Goal: Information Seeking & Learning: Learn about a topic

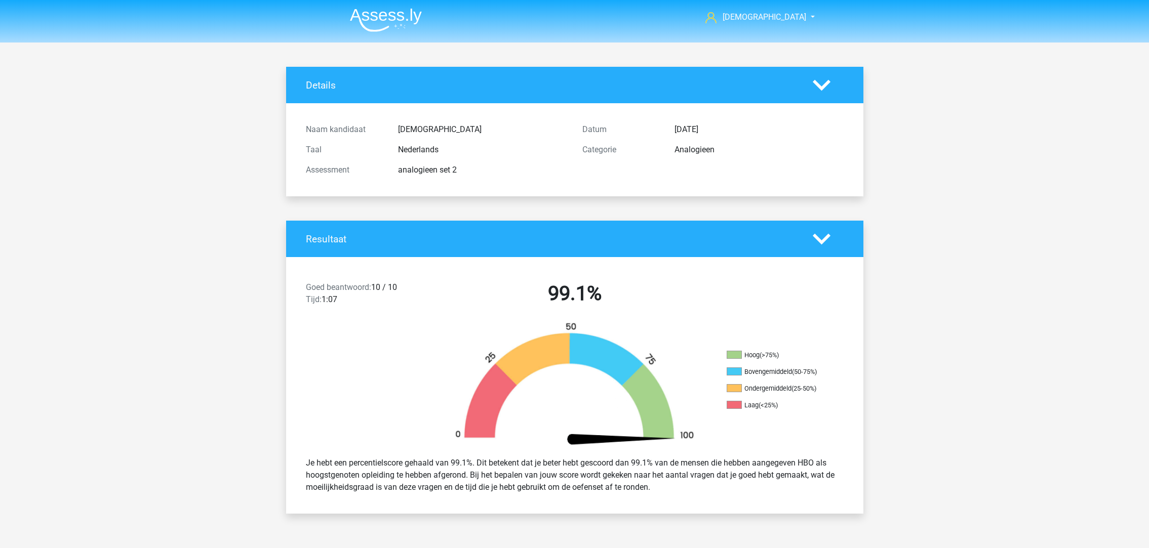
scroll to position [1215, 0]
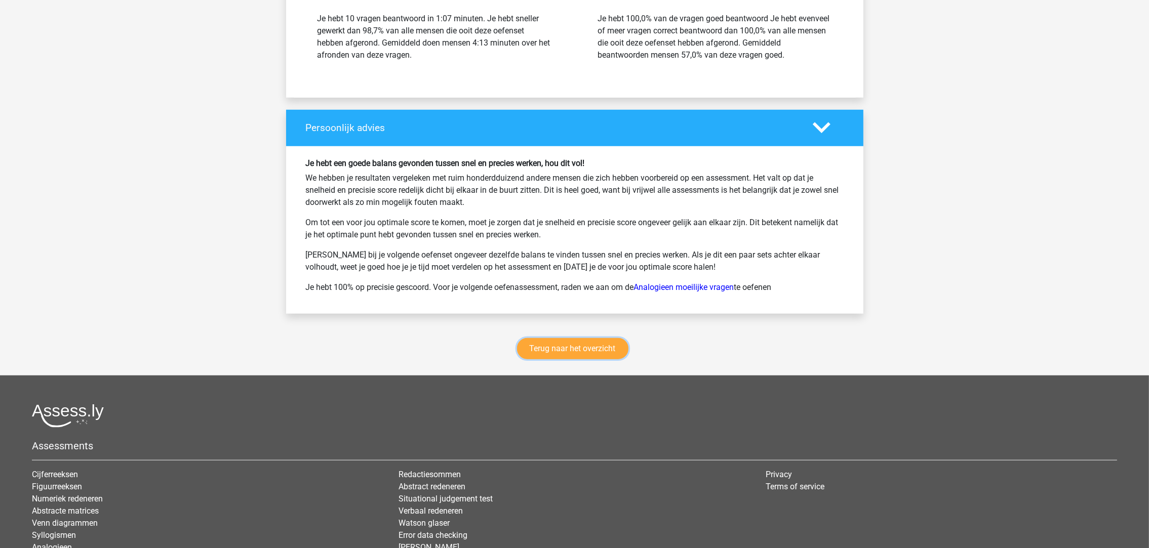
click at [560, 347] on link "Terug naar het overzicht" at bounding box center [572, 348] width 111 height 21
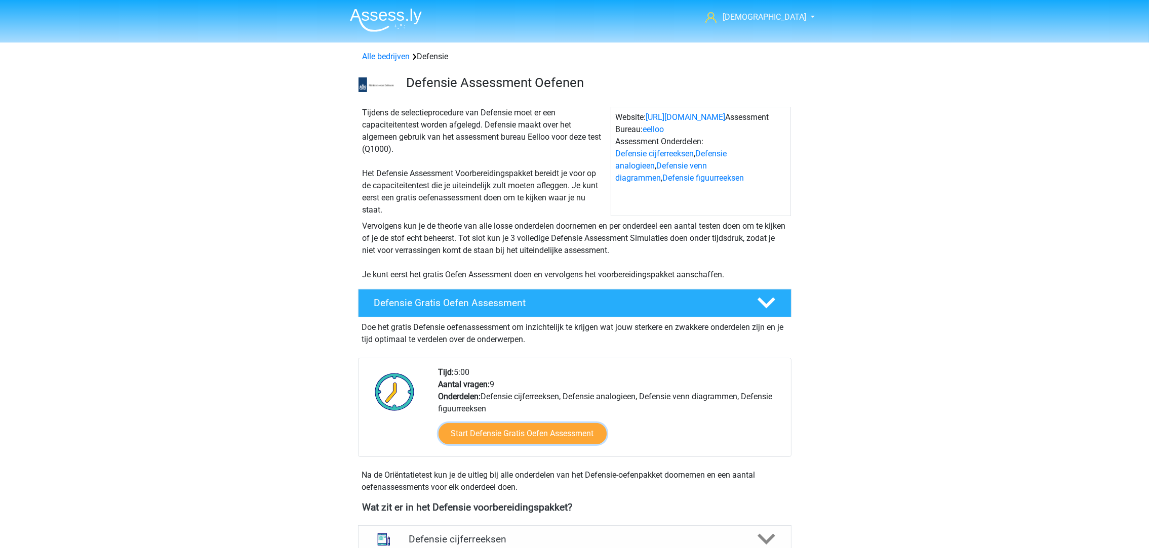
click at [556, 435] on link "Start Defensie Gratis Oefen Assessment" at bounding box center [522, 433] width 168 height 21
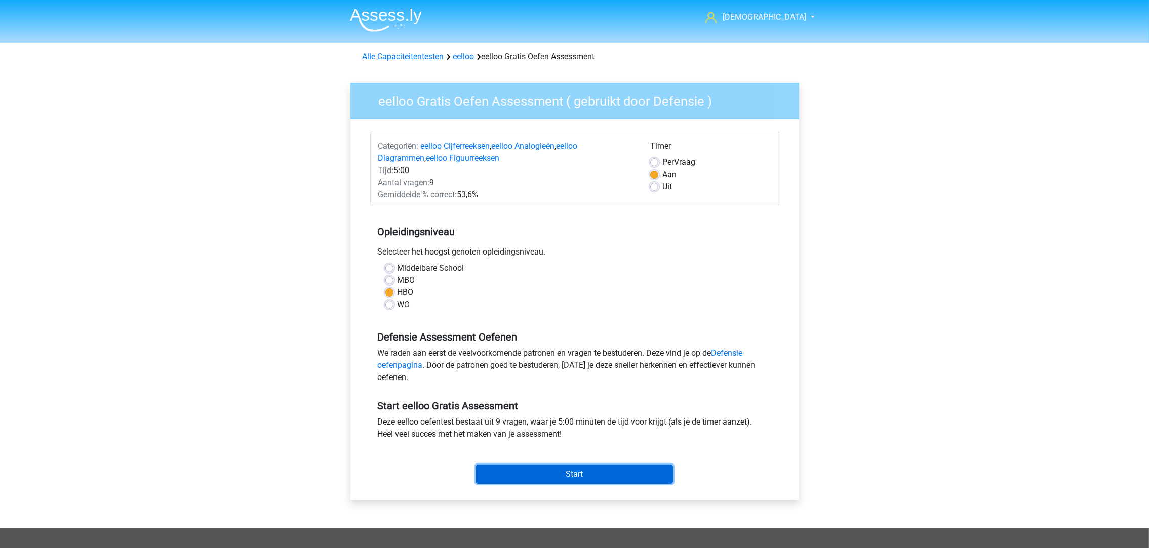
click at [572, 465] on input "Start" at bounding box center [574, 474] width 197 height 19
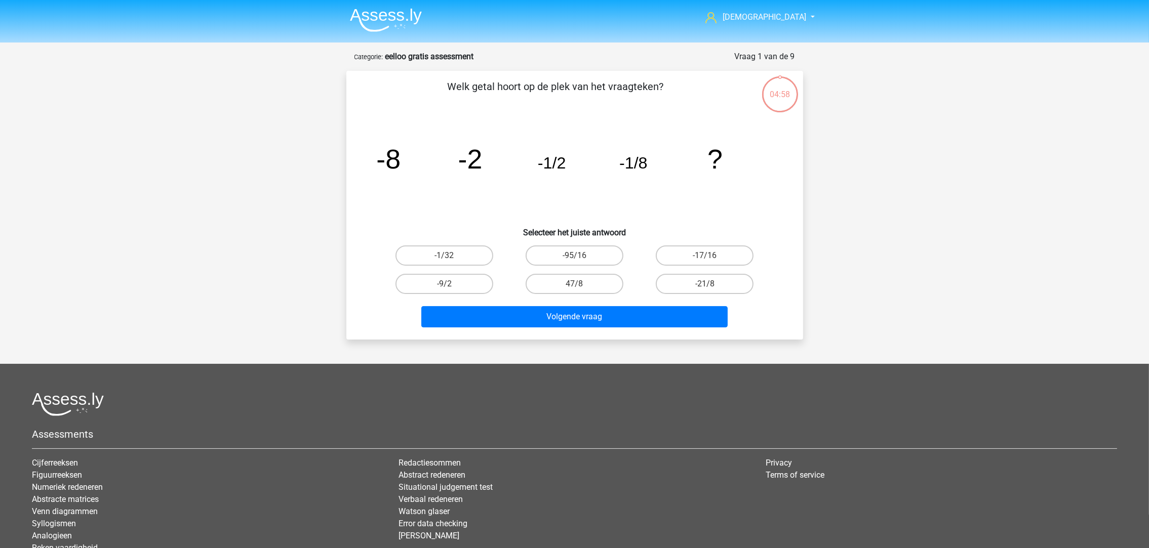
click at [478, 255] on label "-1/32" at bounding box center [444, 256] width 98 height 20
click at [451, 256] on input "-1/32" at bounding box center [447, 259] width 7 height 7
radio input "true"
click at [528, 328] on div "Volgende vraag" at bounding box center [574, 318] width 391 height 25
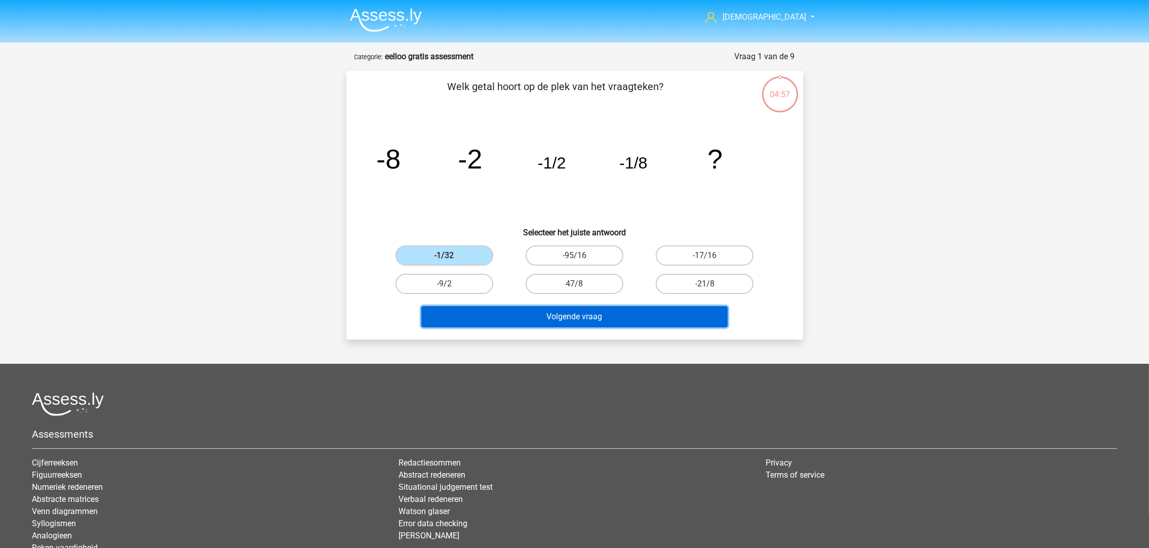
click at [528, 316] on button "Volgende vraag" at bounding box center [574, 316] width 306 height 21
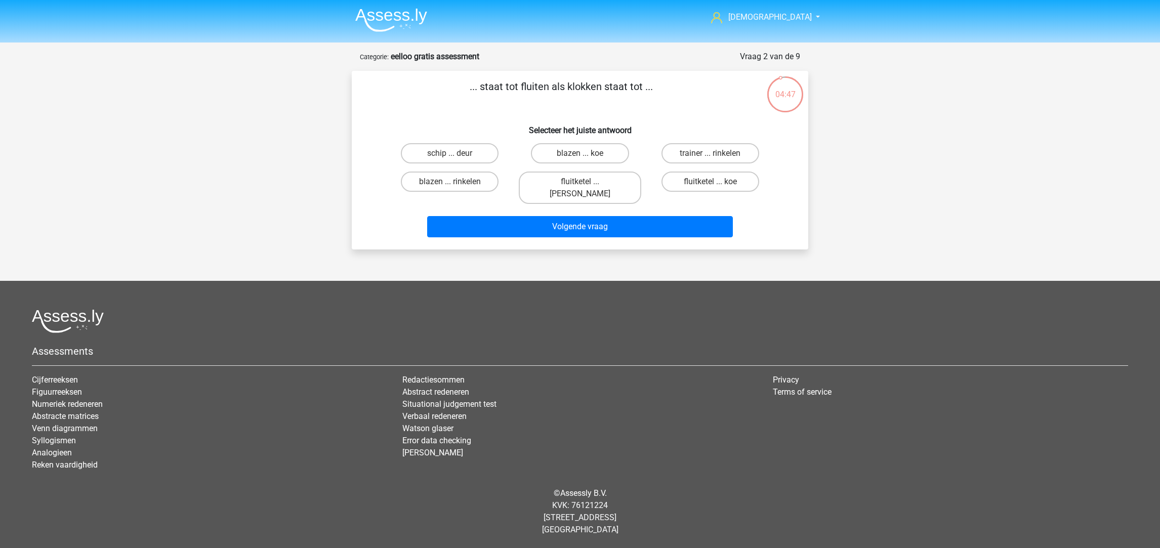
click at [549, 179] on label "fluitketel ... luiden" at bounding box center [580, 188] width 122 height 32
click at [580, 182] on input "fluitketel ... luiden" at bounding box center [583, 185] width 7 height 7
radio input "true"
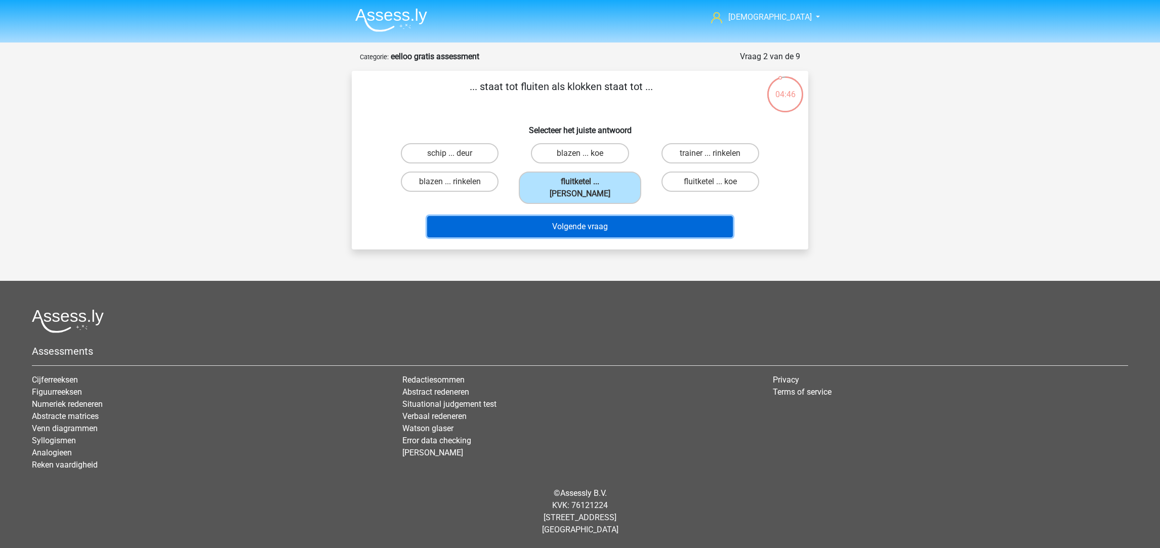
click at [550, 216] on button "Volgende vraag" at bounding box center [580, 226] width 306 height 21
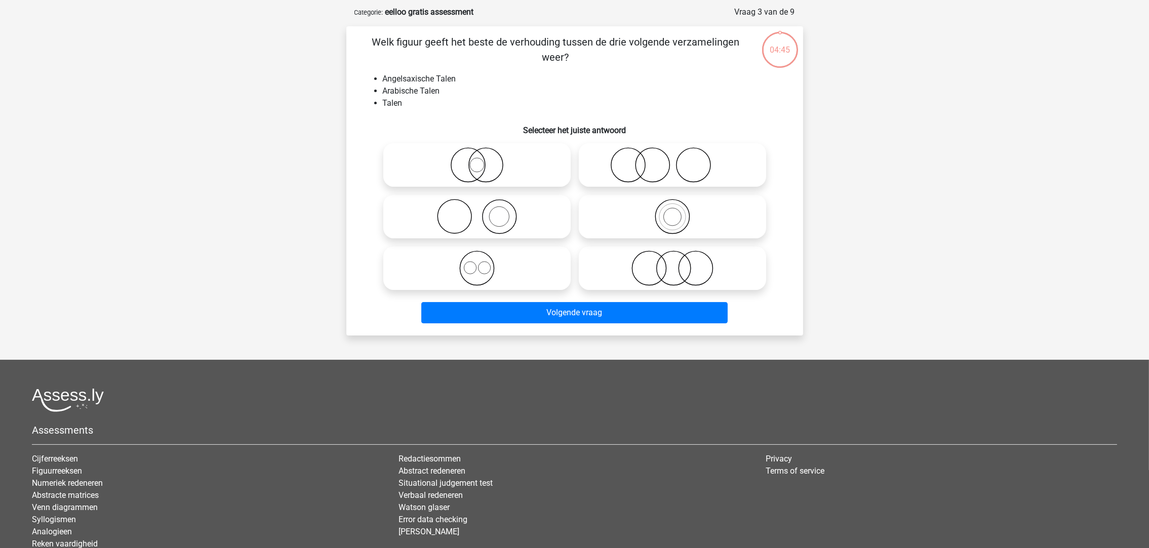
scroll to position [50, 0]
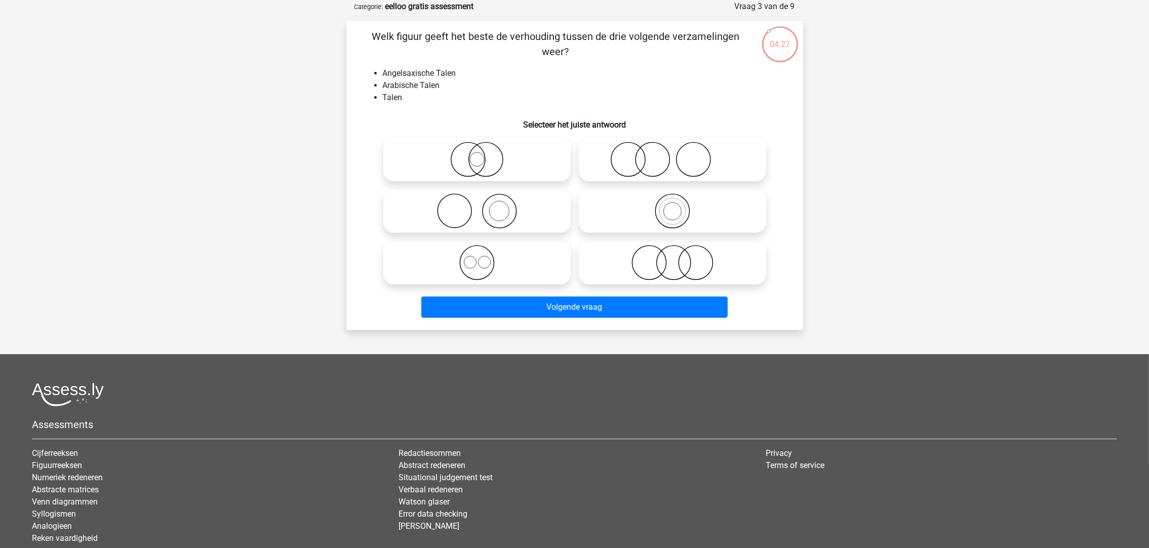
click at [634, 163] on icon at bounding box center [672, 159] width 179 height 35
click at [672, 154] on input "radio" at bounding box center [675, 151] width 7 height 7
radio input "true"
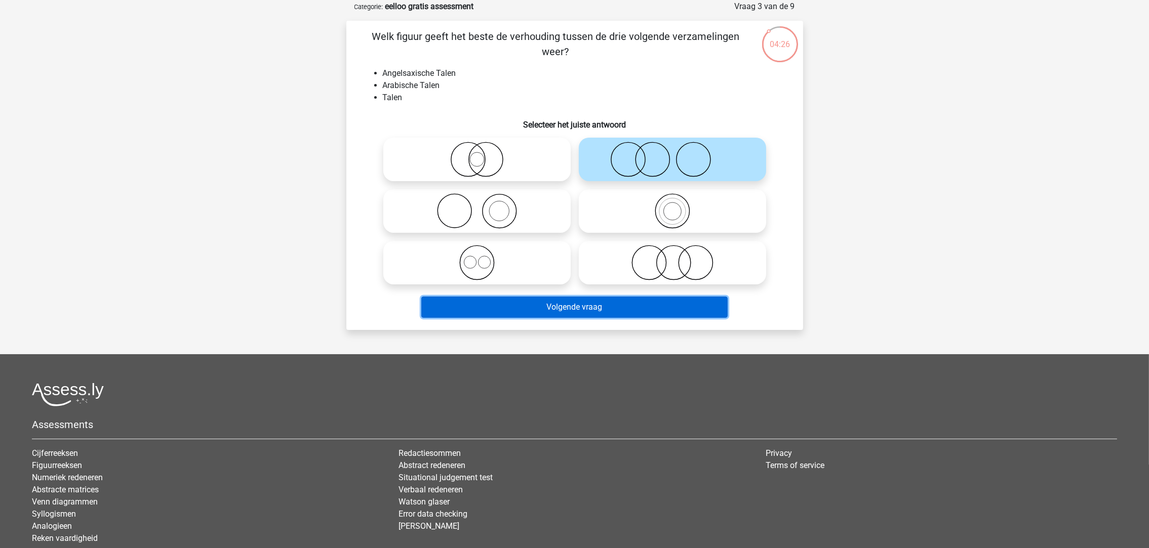
click at [625, 306] on button "Volgende vraag" at bounding box center [574, 307] width 306 height 21
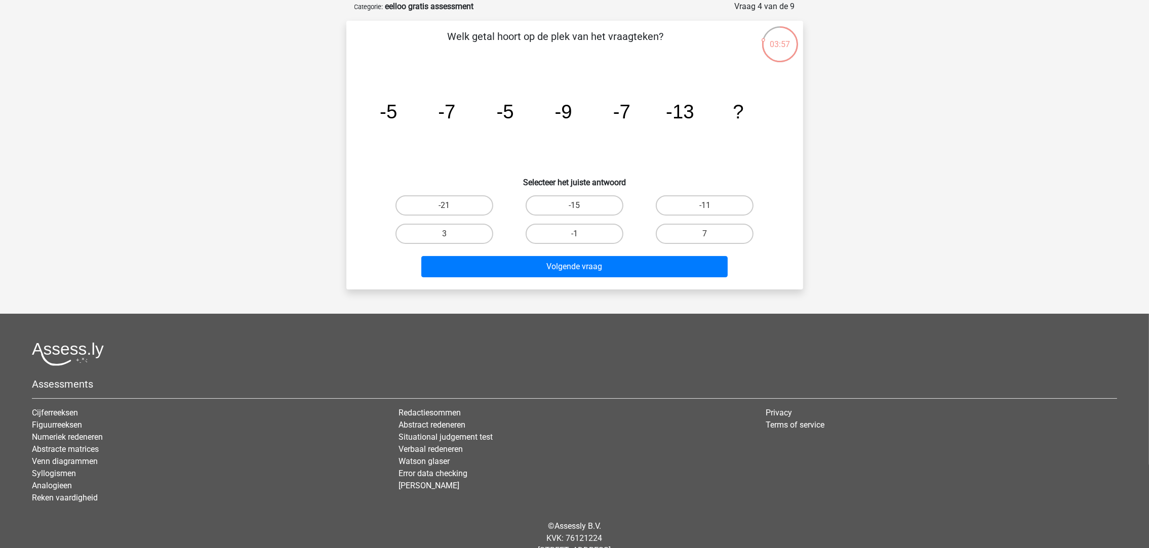
click at [700, 204] on label "-11" at bounding box center [705, 205] width 98 height 20
click at [705, 206] on input "-11" at bounding box center [708, 209] width 7 height 7
radio input "true"
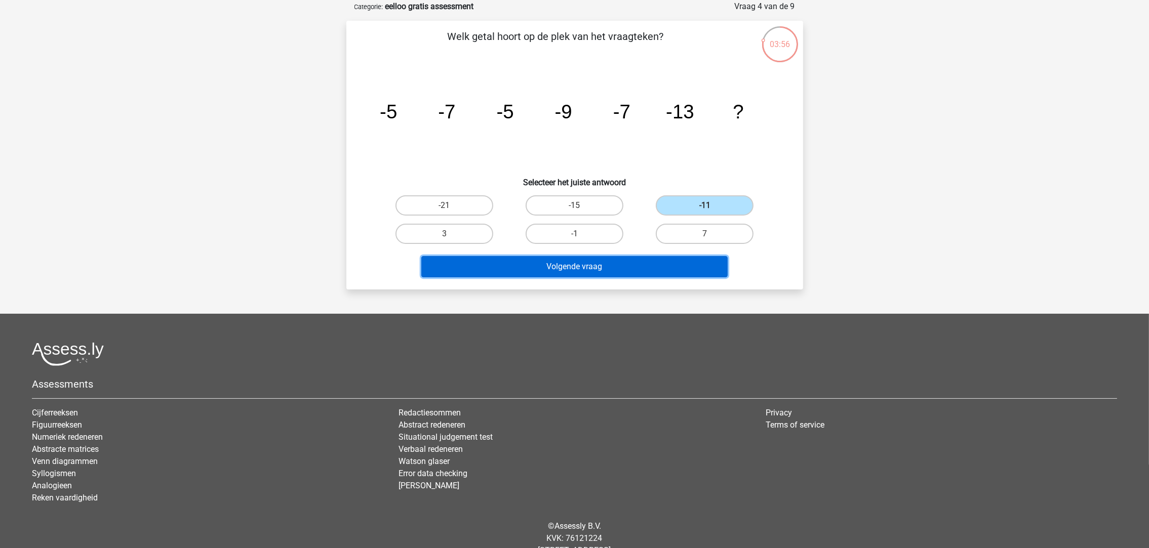
click at [654, 266] on button "Volgende vraag" at bounding box center [574, 266] width 306 height 21
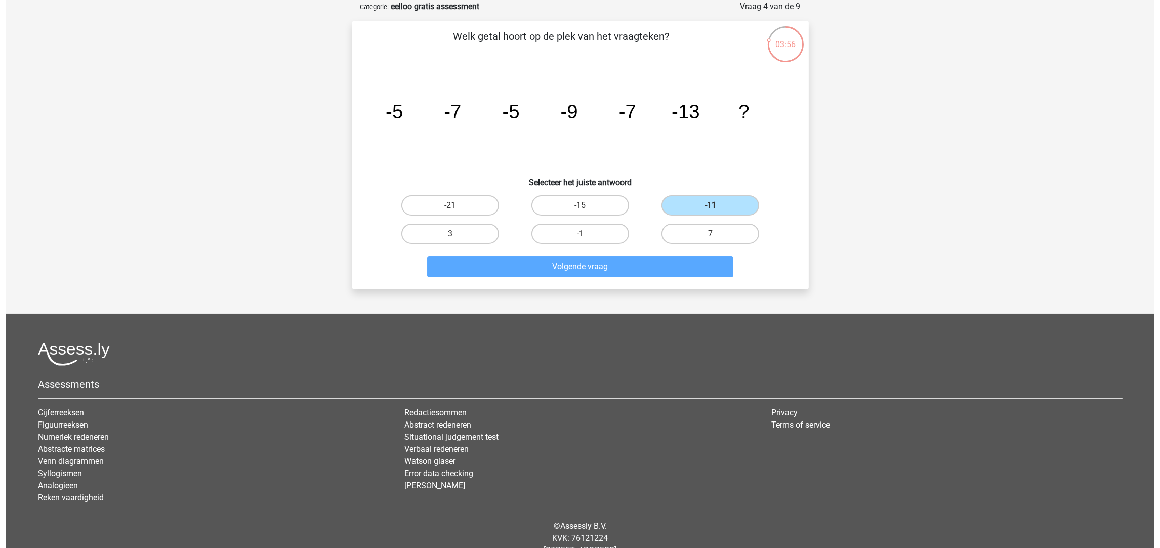
scroll to position [0, 0]
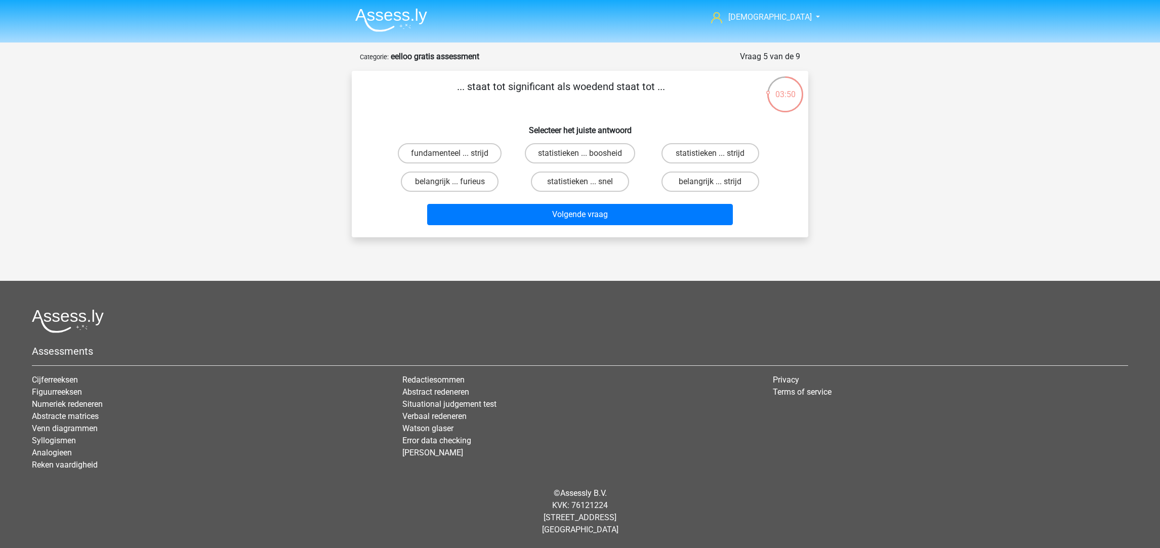
click at [437, 176] on label "belangrijk ... furieus" at bounding box center [450, 182] width 98 height 20
click at [450, 182] on input "belangrijk ... furieus" at bounding box center [453, 185] width 7 height 7
radio input "true"
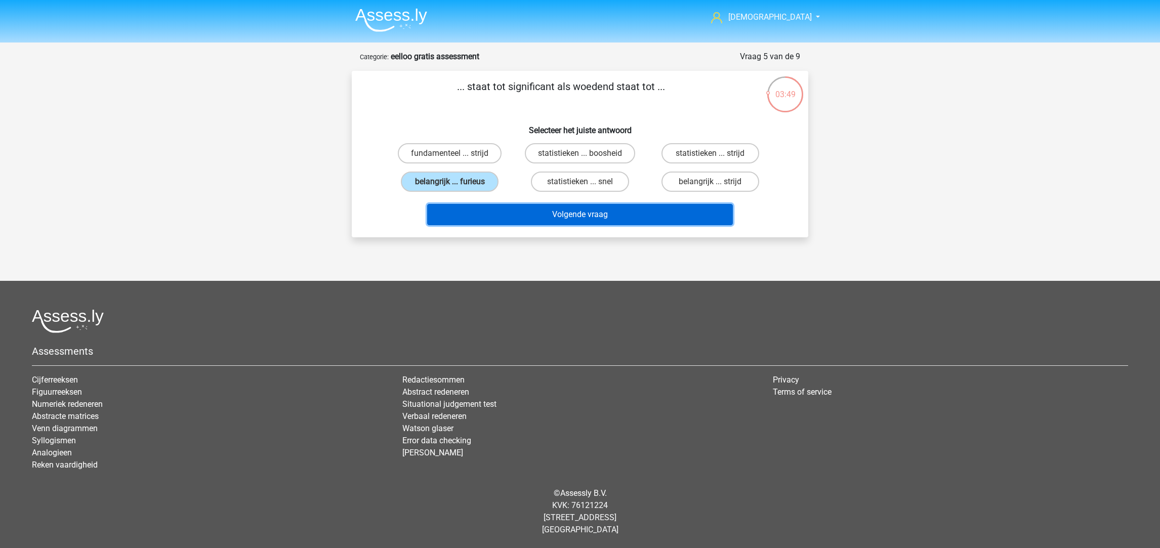
click at [503, 207] on button "Volgende vraag" at bounding box center [580, 214] width 306 height 21
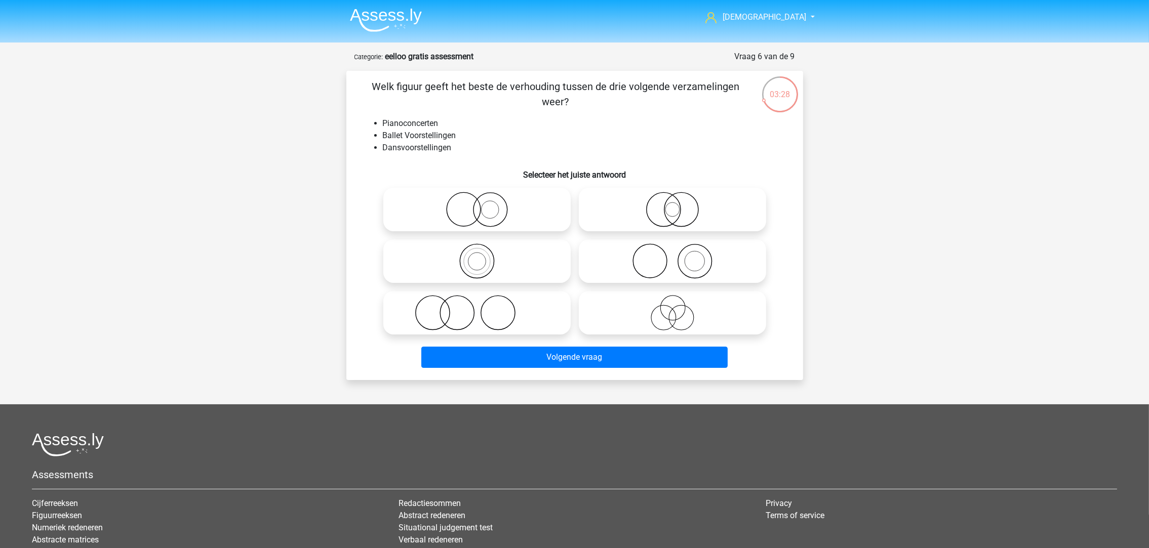
click at [649, 258] on icon at bounding box center [672, 261] width 179 height 35
click at [672, 256] on input "radio" at bounding box center [675, 253] width 7 height 7
radio input "true"
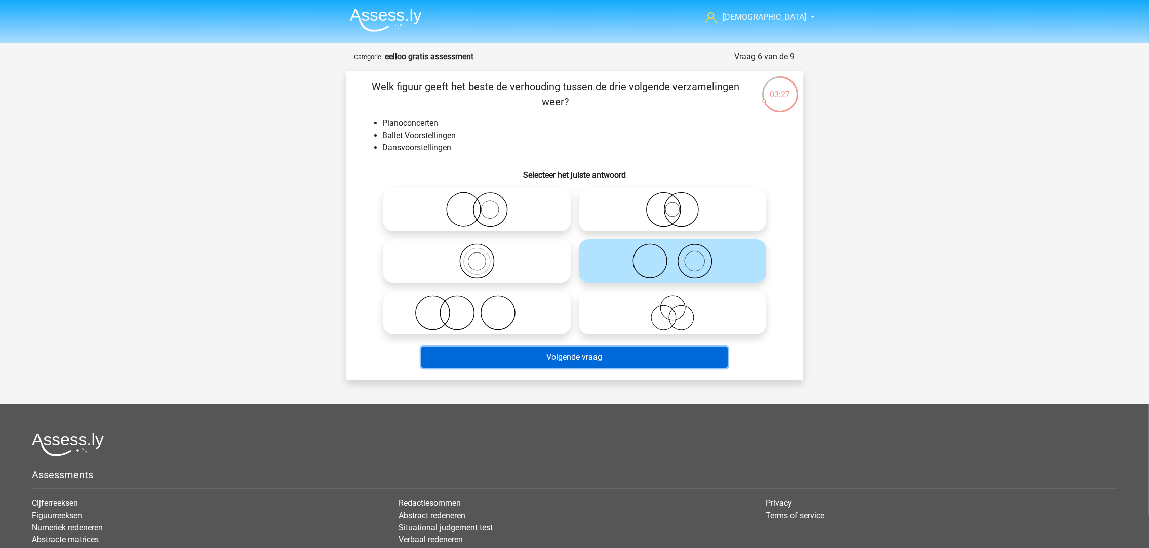
click at [608, 352] on button "Volgende vraag" at bounding box center [574, 357] width 306 height 21
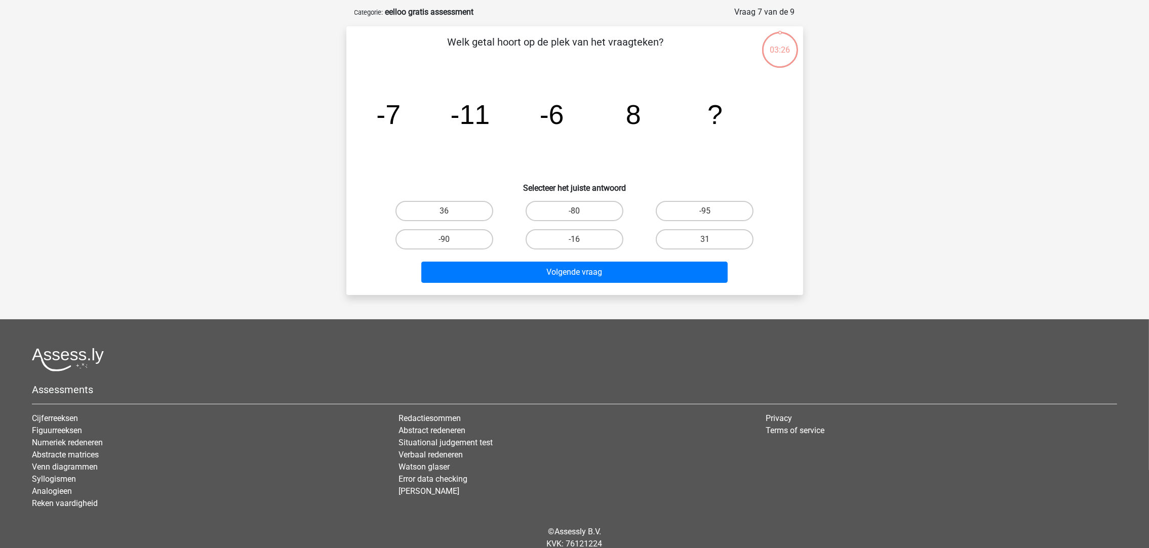
scroll to position [50, 0]
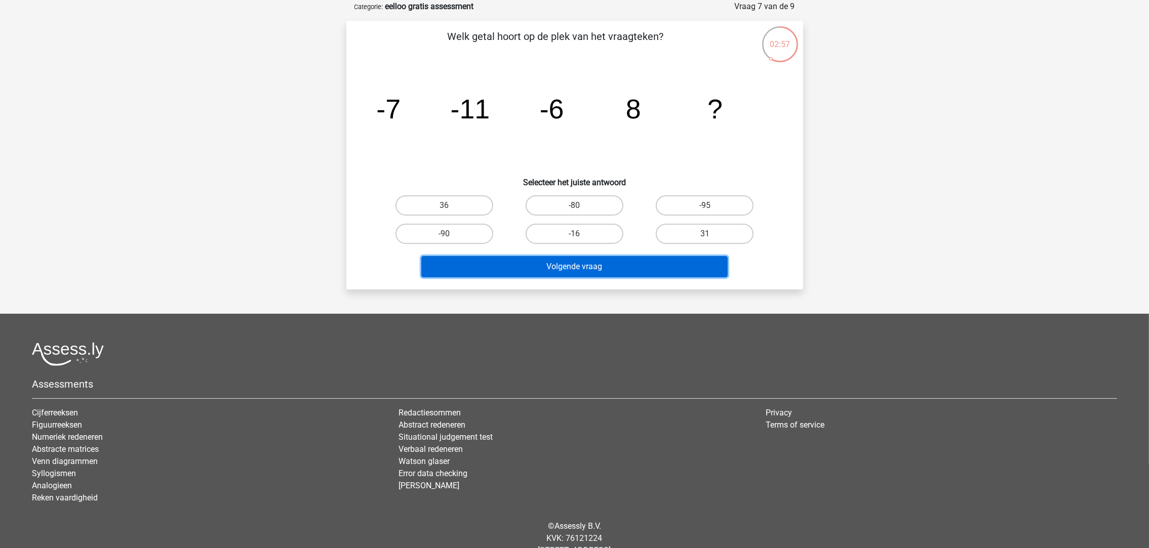
drag, startPoint x: 560, startPoint y: 264, endPoint x: 566, endPoint y: 251, distance: 14.3
click at [561, 264] on button "Volgende vraag" at bounding box center [574, 266] width 306 height 21
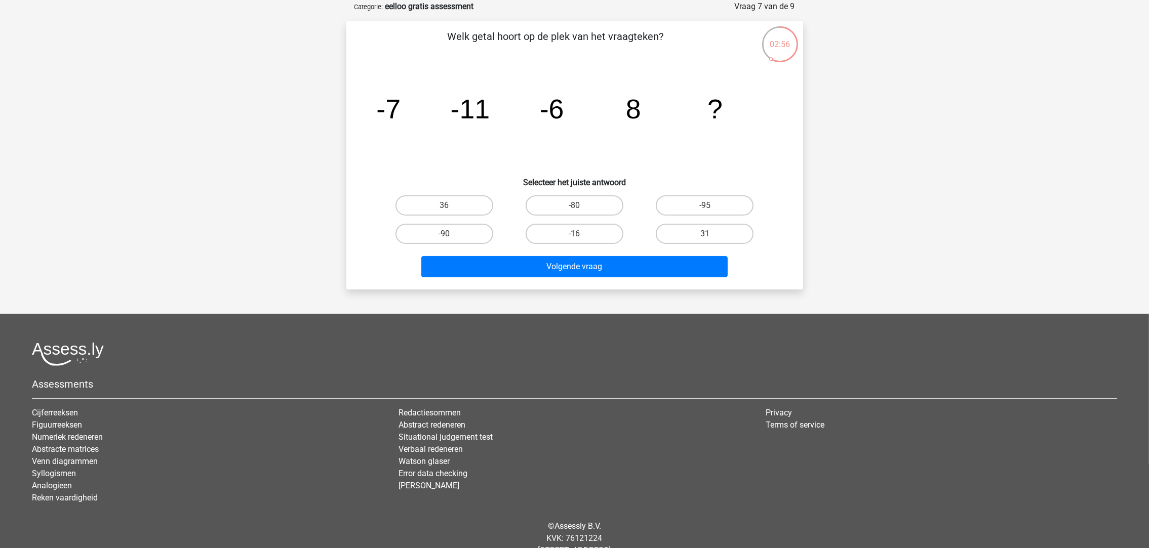
click at [480, 228] on label "-90" at bounding box center [444, 234] width 98 height 20
click at [451, 234] on input "-90" at bounding box center [447, 237] width 7 height 7
radio input "true"
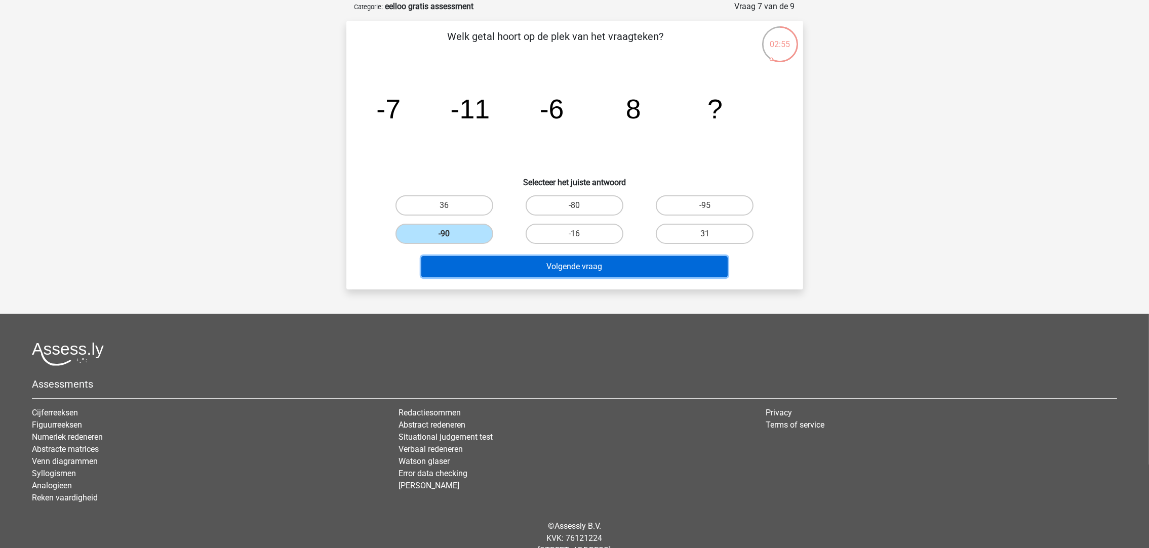
drag, startPoint x: 556, startPoint y: 265, endPoint x: 558, endPoint y: 258, distance: 7.2
click at [557, 265] on button "Volgende vraag" at bounding box center [574, 266] width 306 height 21
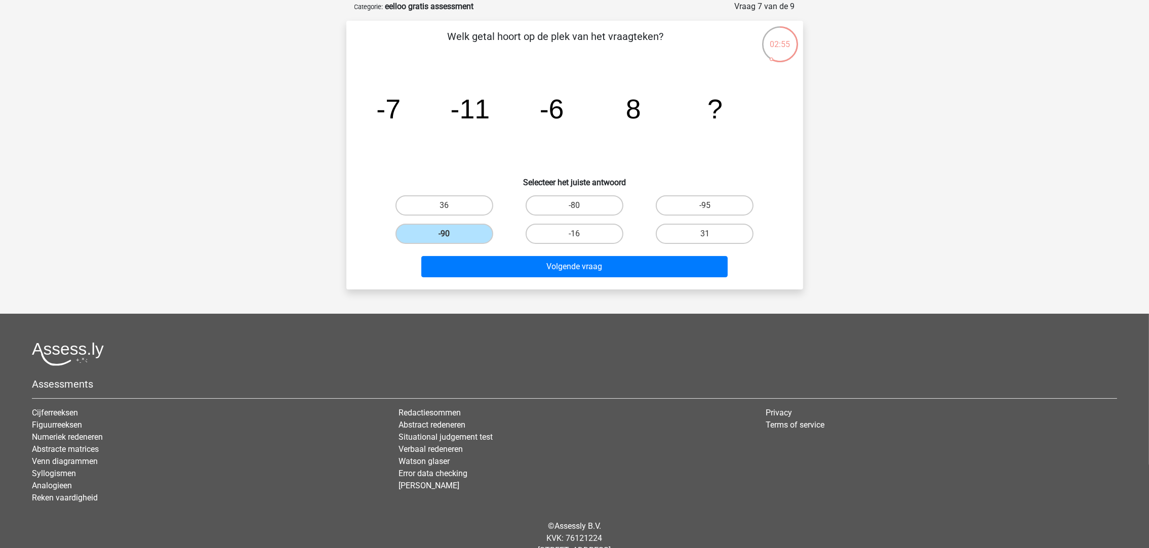
scroll to position [0, 0]
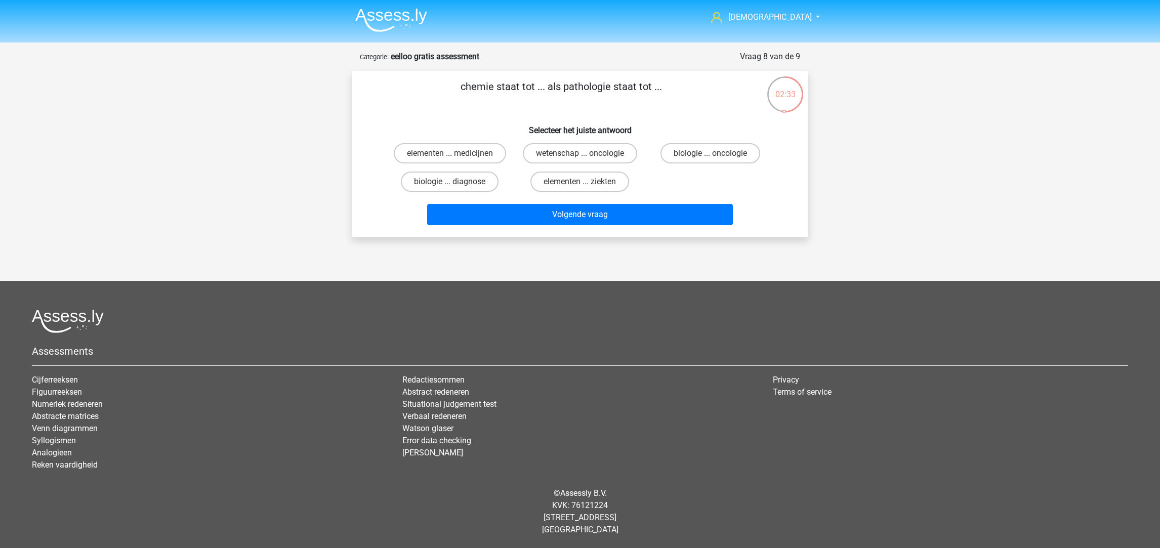
click at [682, 151] on label "biologie ... oncologie" at bounding box center [711, 153] width 100 height 20
click at [710, 153] on input "biologie ... oncologie" at bounding box center [713, 156] width 7 height 7
radio input "true"
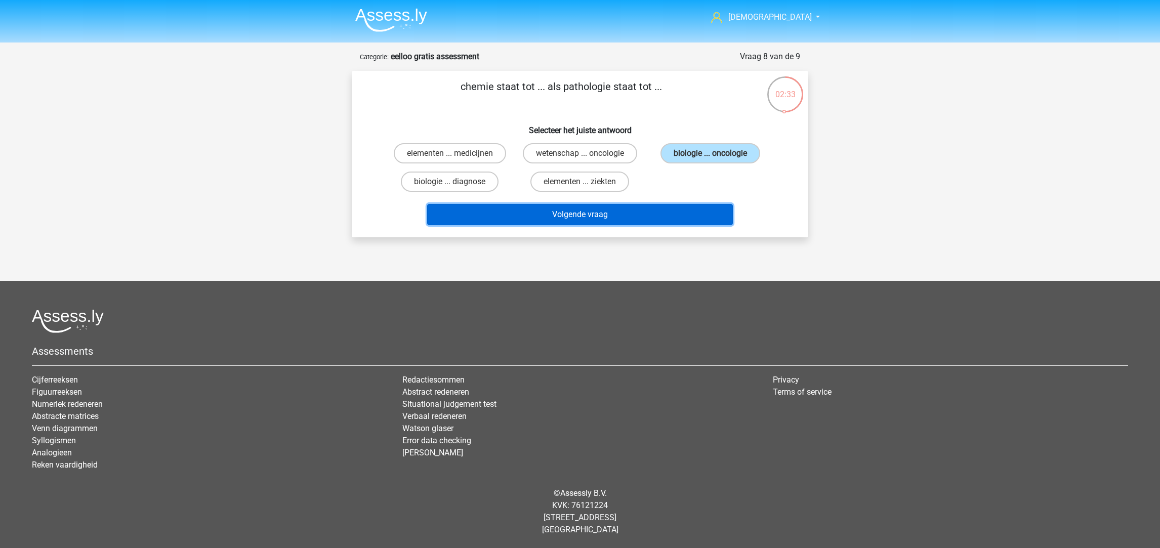
click at [658, 217] on button "Volgende vraag" at bounding box center [580, 214] width 306 height 21
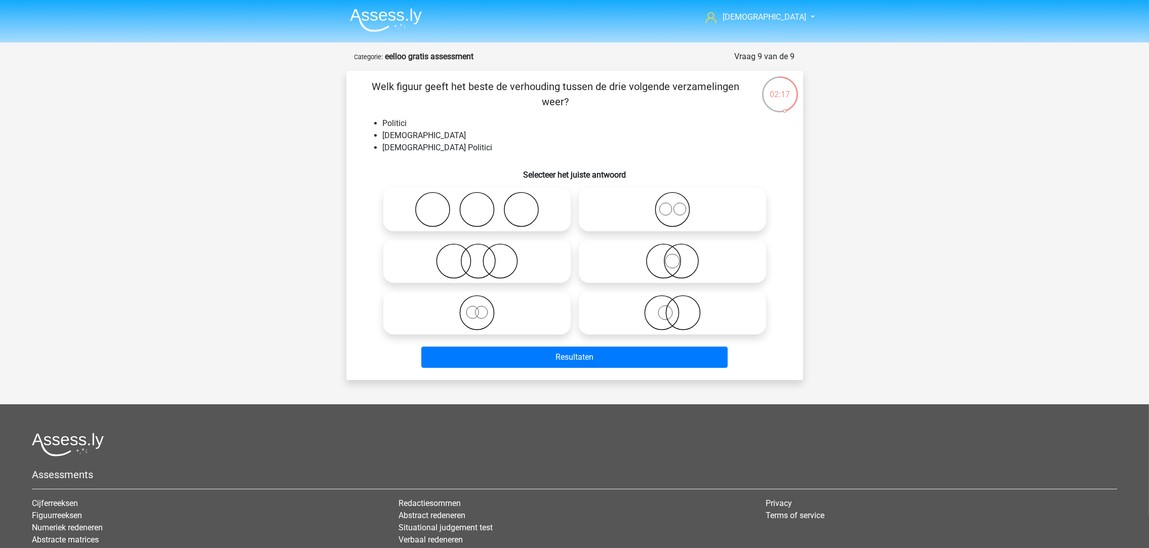
click at [475, 266] on icon at bounding box center [476, 261] width 179 height 35
click at [477, 256] on input "radio" at bounding box center [480, 253] width 7 height 7
radio input "true"
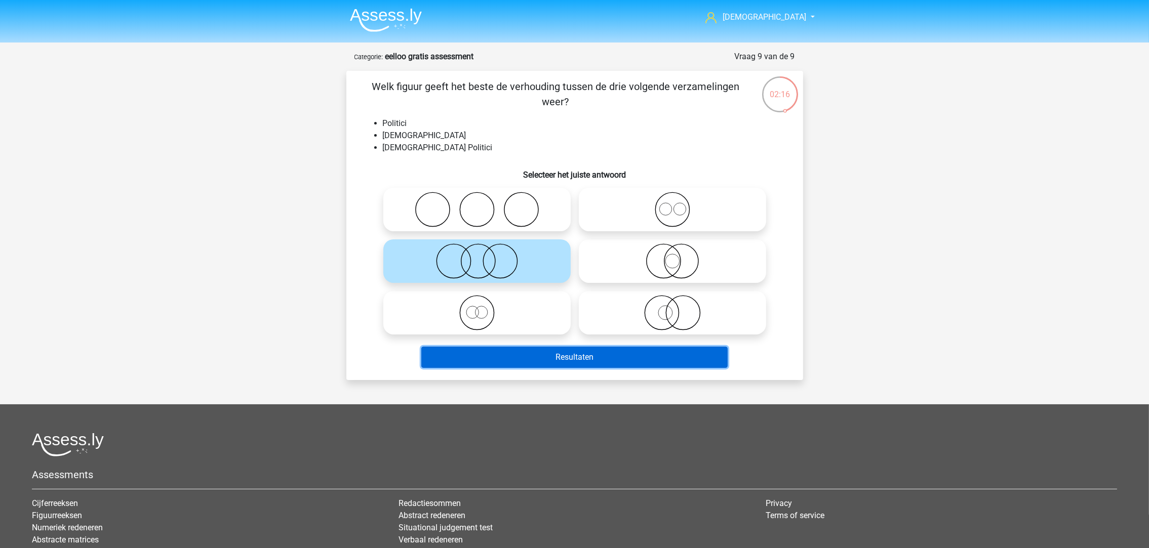
click at [582, 358] on button "Resultaten" at bounding box center [574, 357] width 306 height 21
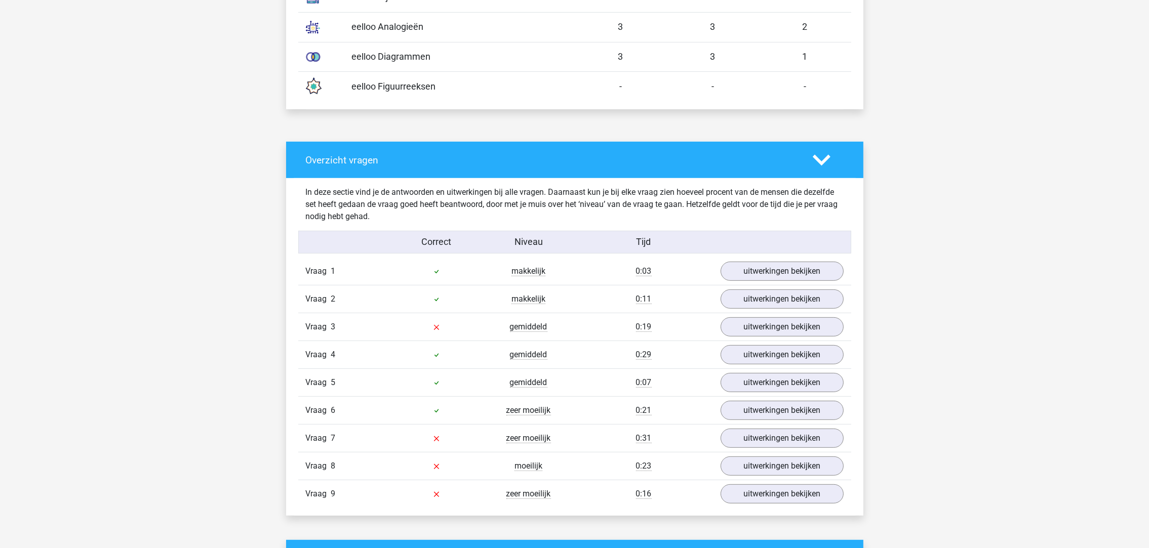
scroll to position [683, 0]
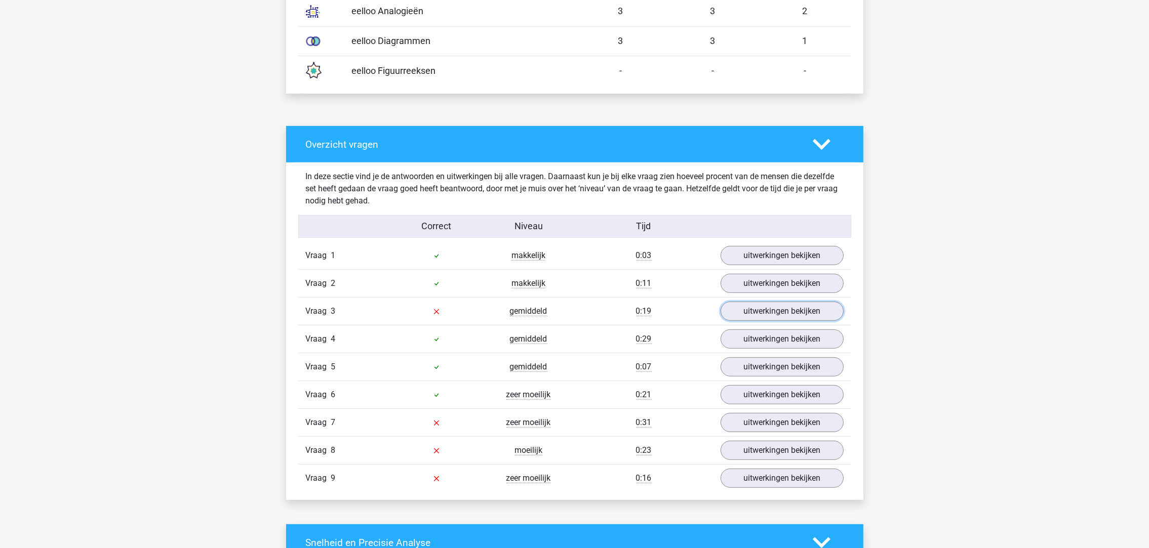
click at [764, 314] on link "uitwerkingen bekijken" at bounding box center [781, 311] width 123 height 19
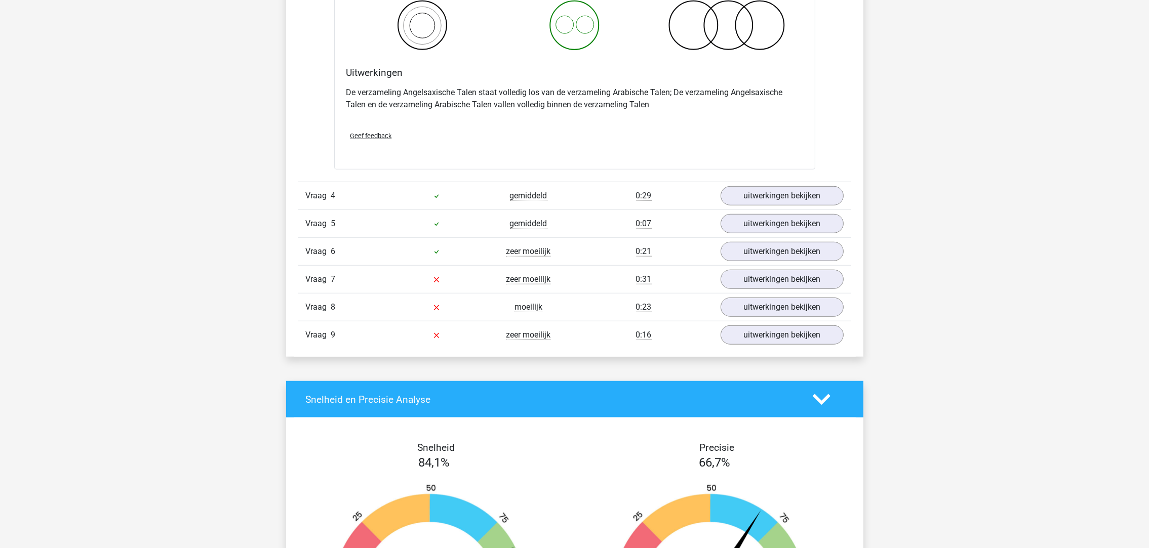
scroll to position [1215, 0]
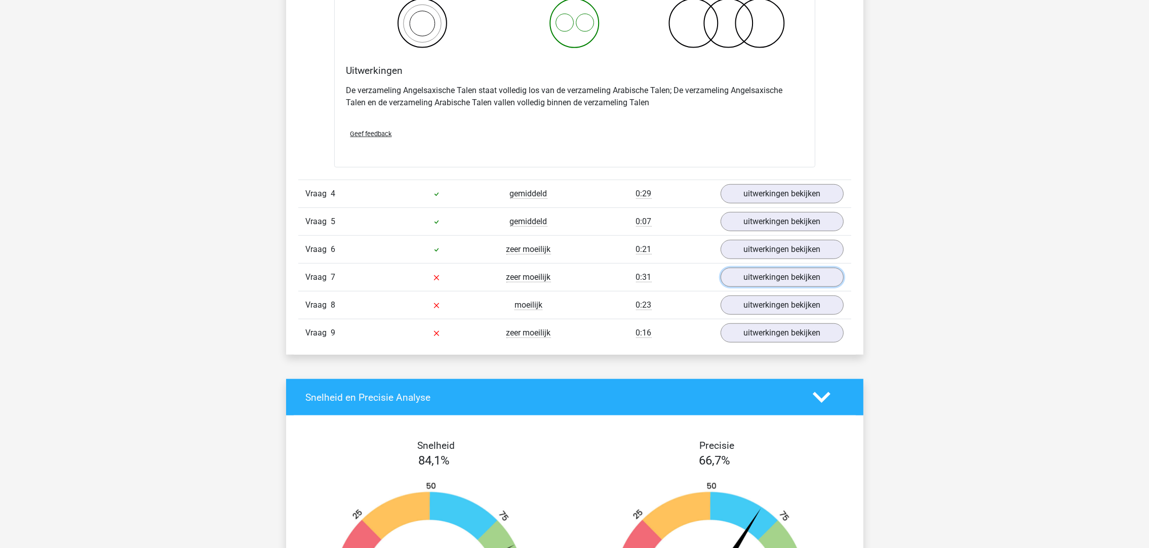
click at [748, 276] on link "uitwerkingen bekijken" at bounding box center [781, 277] width 123 height 19
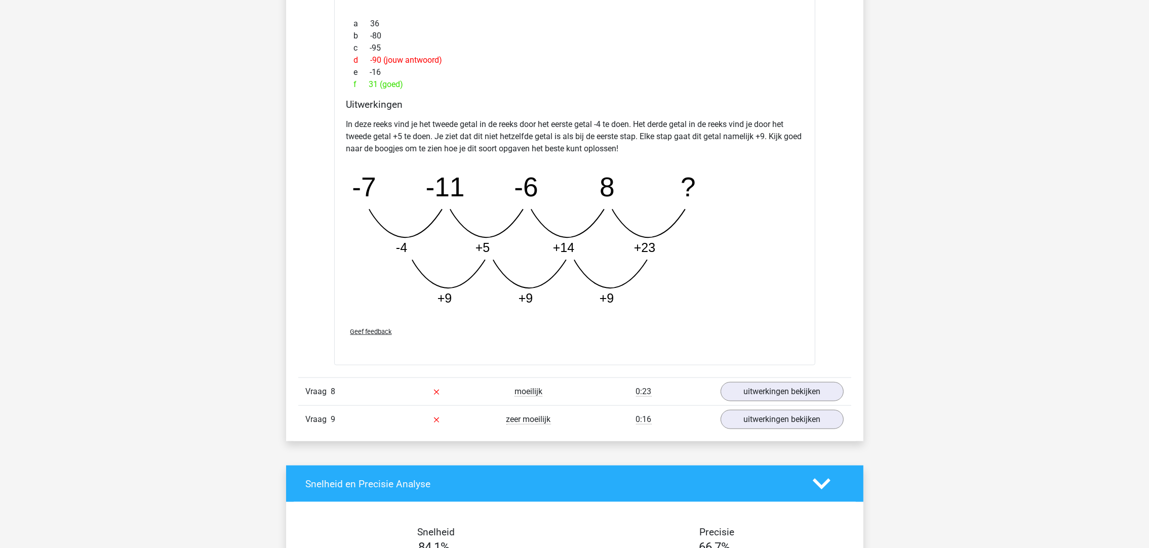
scroll to position [1670, 0]
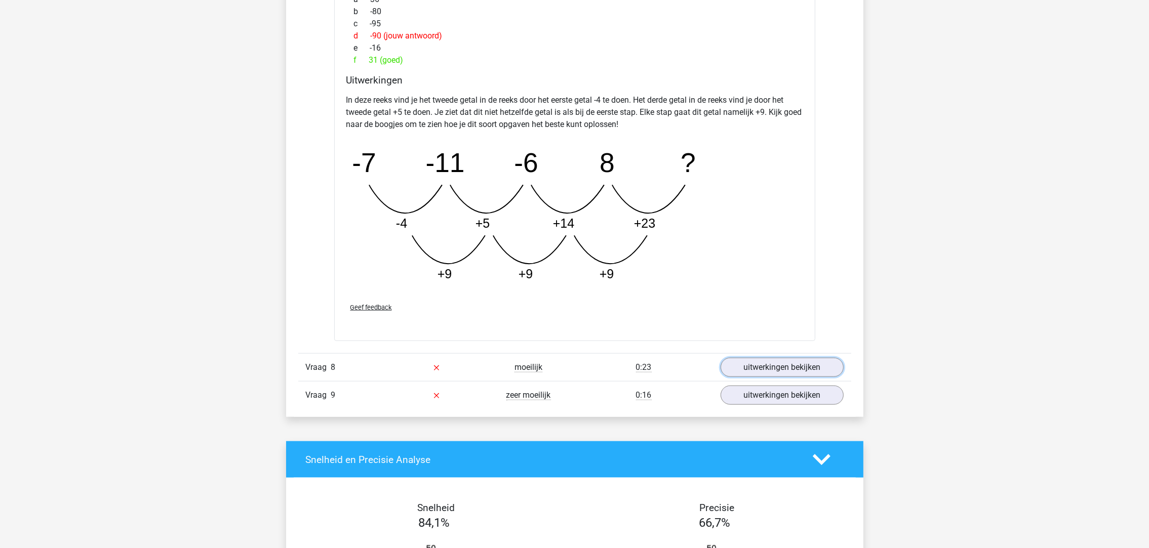
click at [732, 367] on link "uitwerkingen bekijken" at bounding box center [781, 367] width 123 height 19
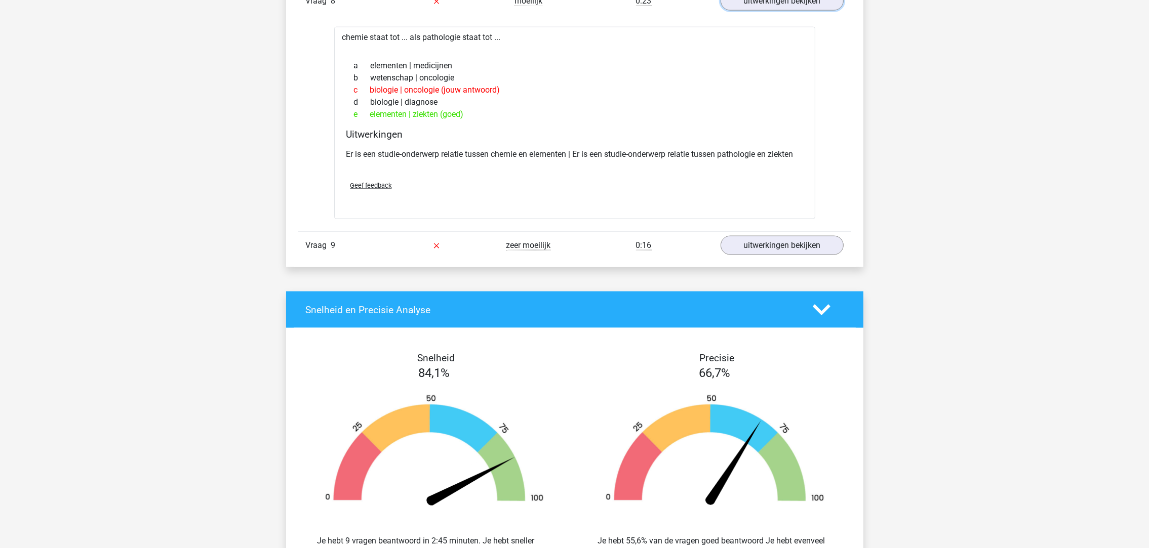
scroll to position [2050, 0]
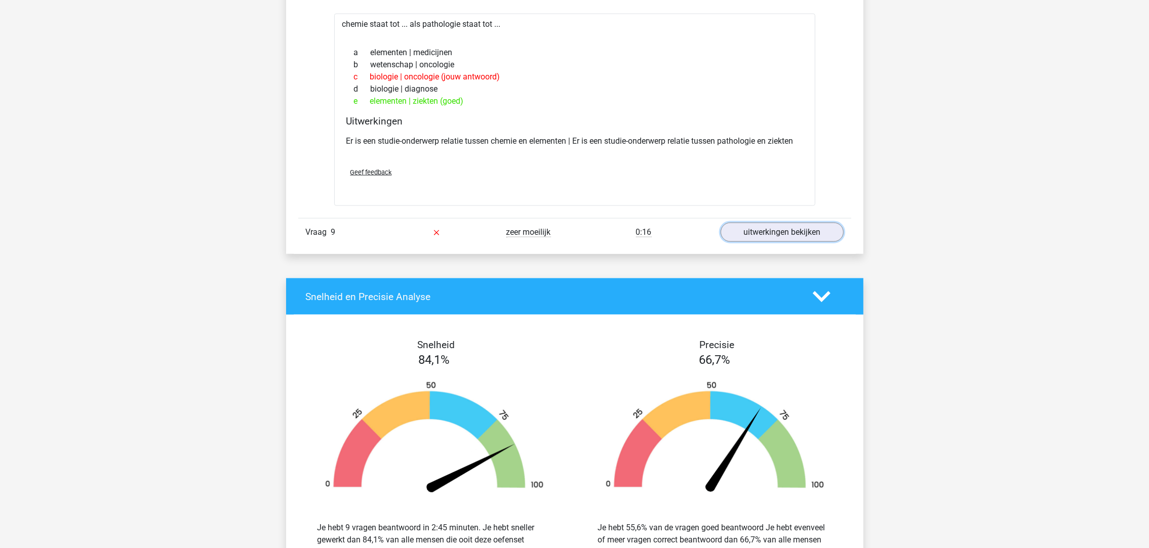
click at [770, 238] on link "uitwerkingen bekijken" at bounding box center [781, 232] width 123 height 19
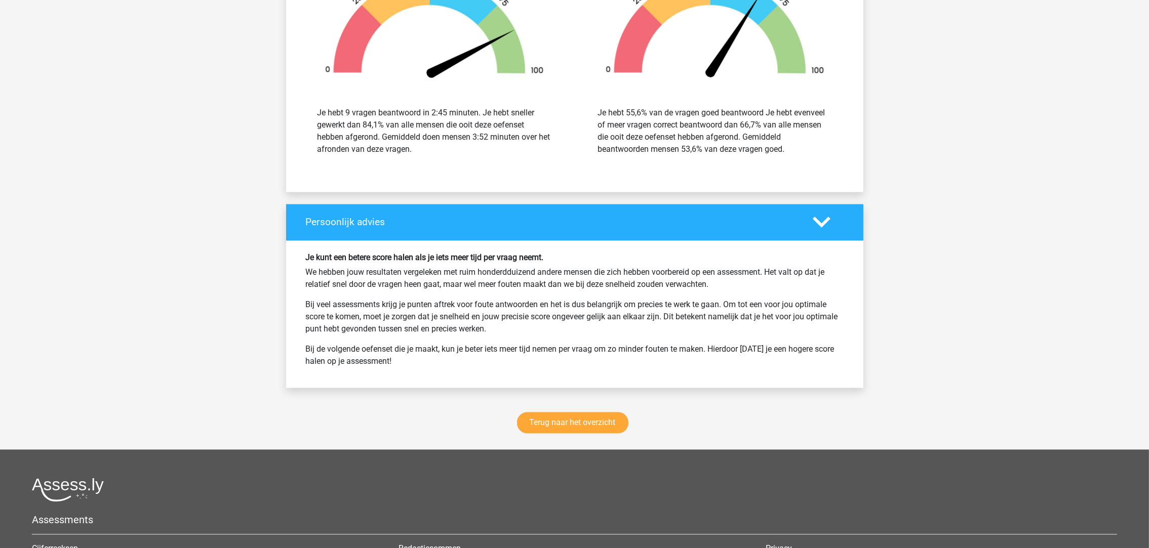
scroll to position [2885, 0]
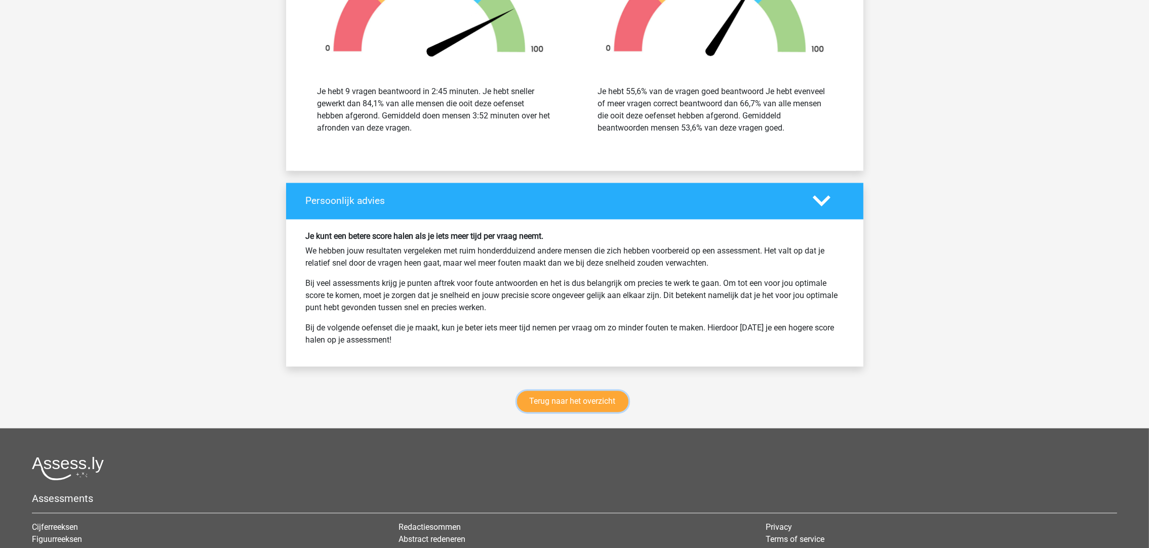
click at [570, 397] on link "Terug naar het overzicht" at bounding box center [572, 401] width 111 height 21
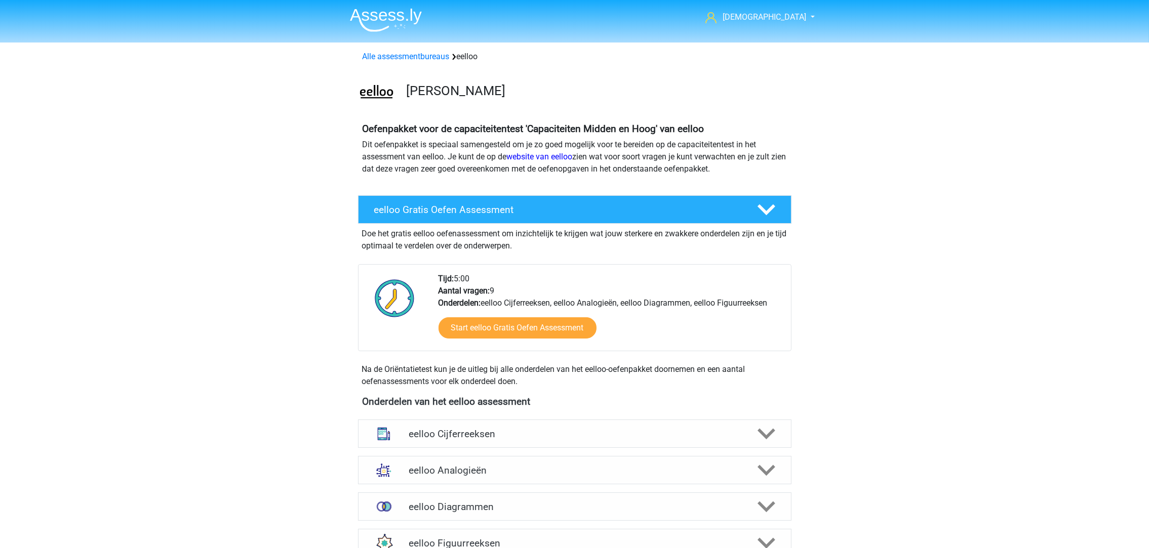
click at [392, 57] on link "Alle assessmentbureaus" at bounding box center [405, 57] width 87 height 10
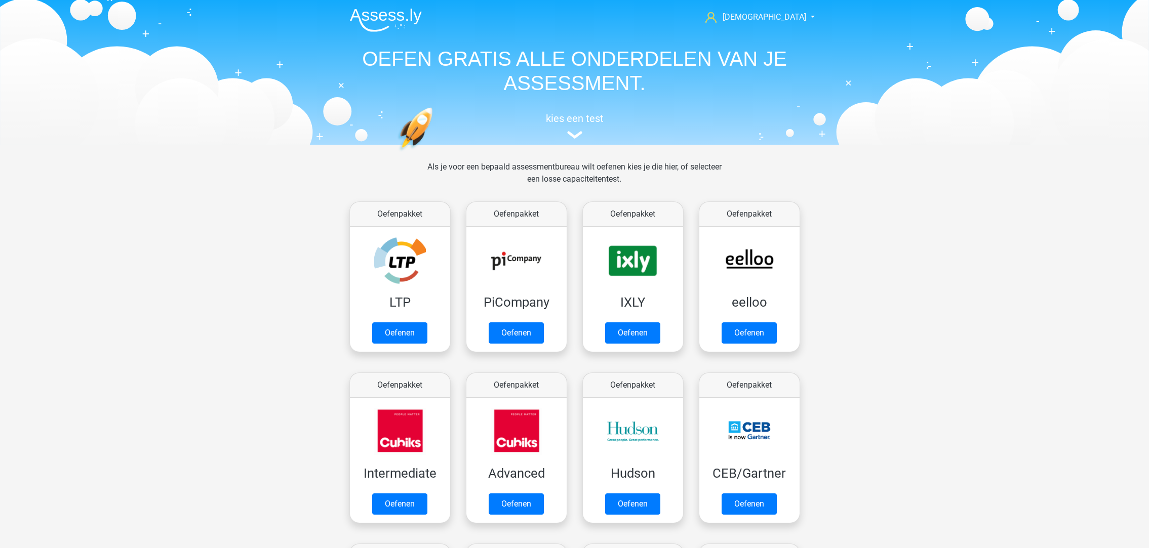
scroll to position [161, 0]
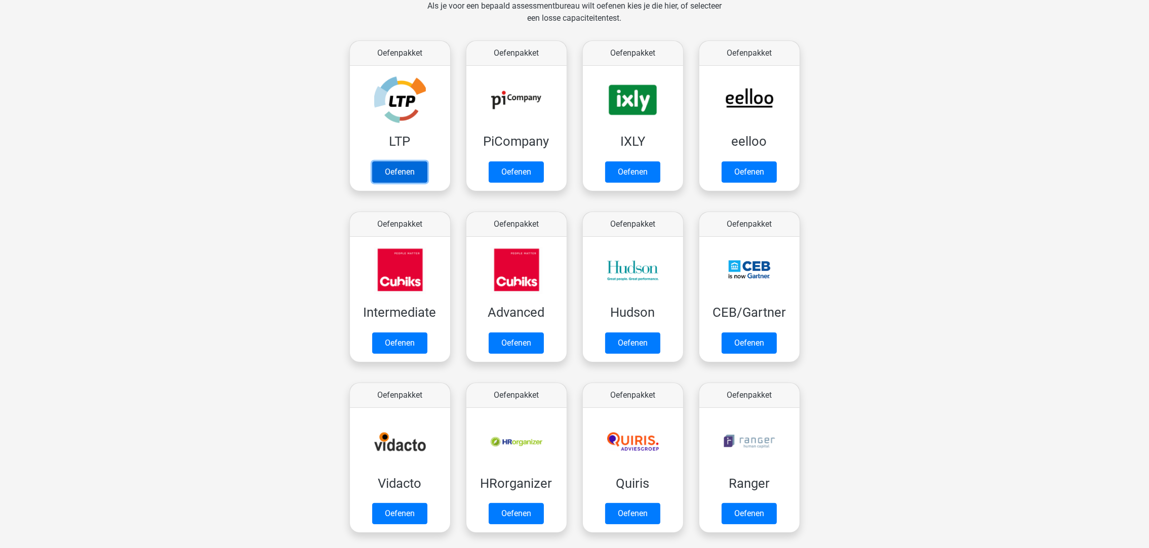
click at [417, 161] on link "Oefenen" at bounding box center [399, 171] width 55 height 21
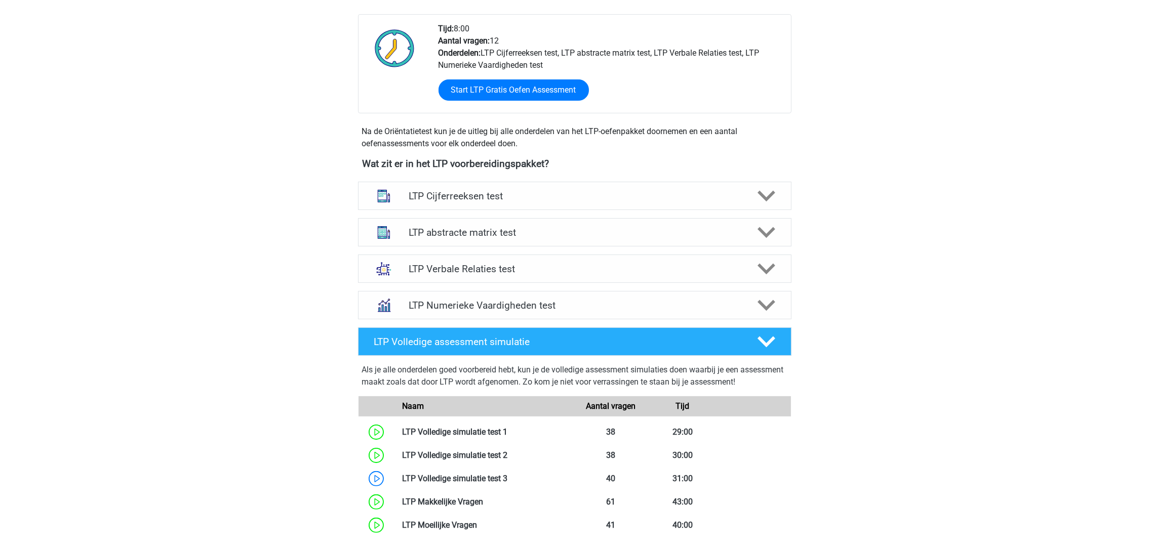
scroll to position [304, 0]
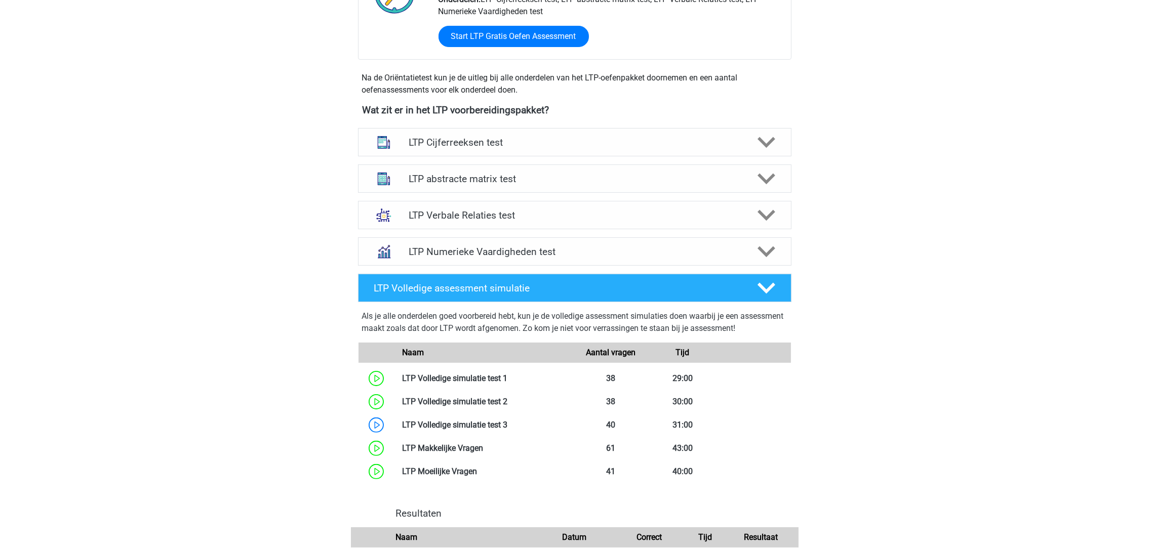
click at [507, 253] on h4 "LTP Numerieke Vaardigheden test" at bounding box center [575, 252] width 332 height 12
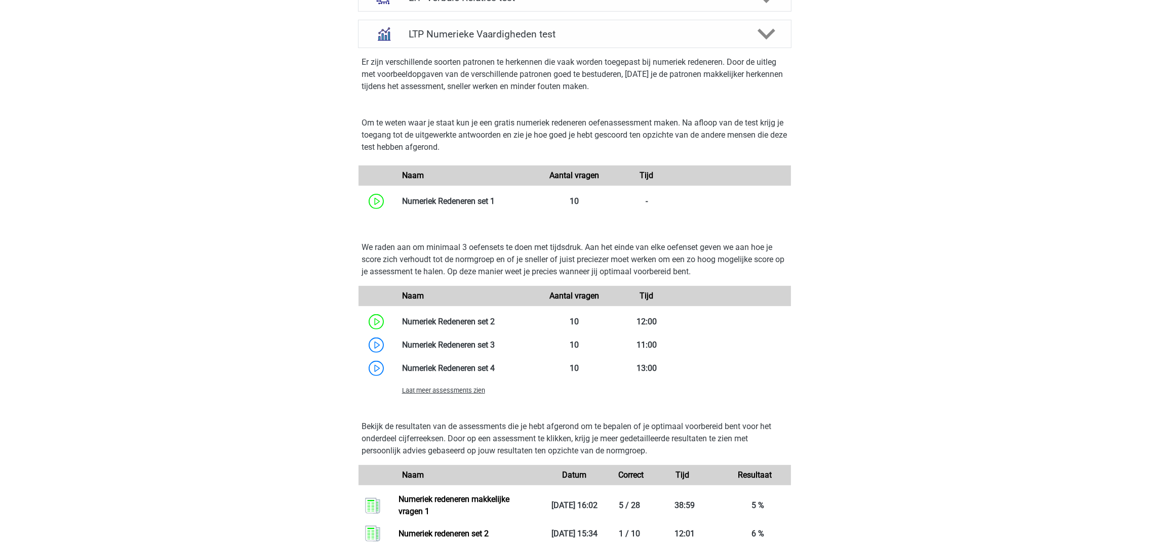
scroll to position [532, 0]
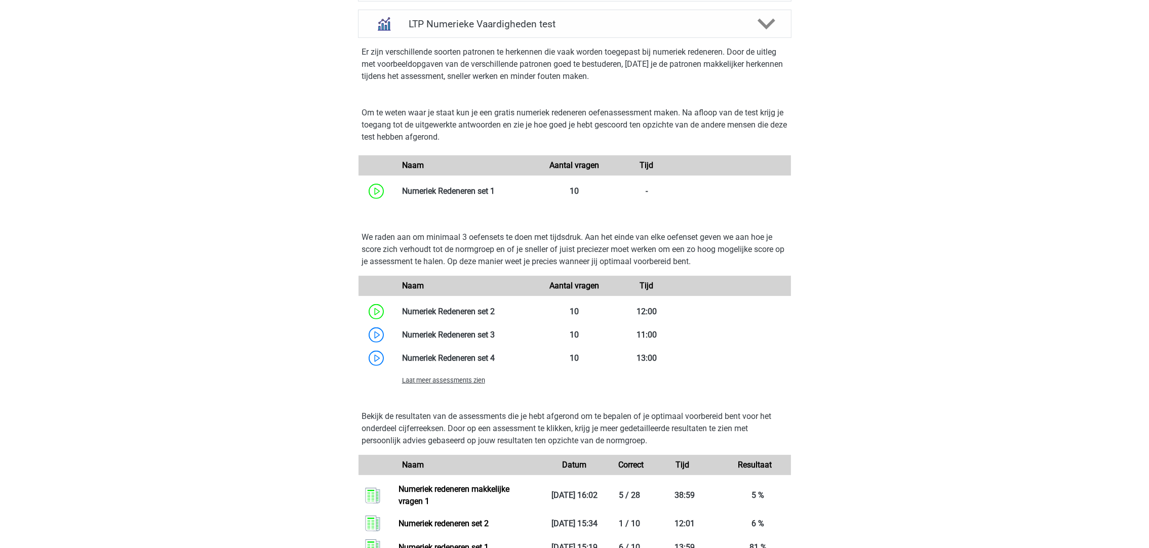
click at [495, 335] on link at bounding box center [495, 335] width 0 height 10
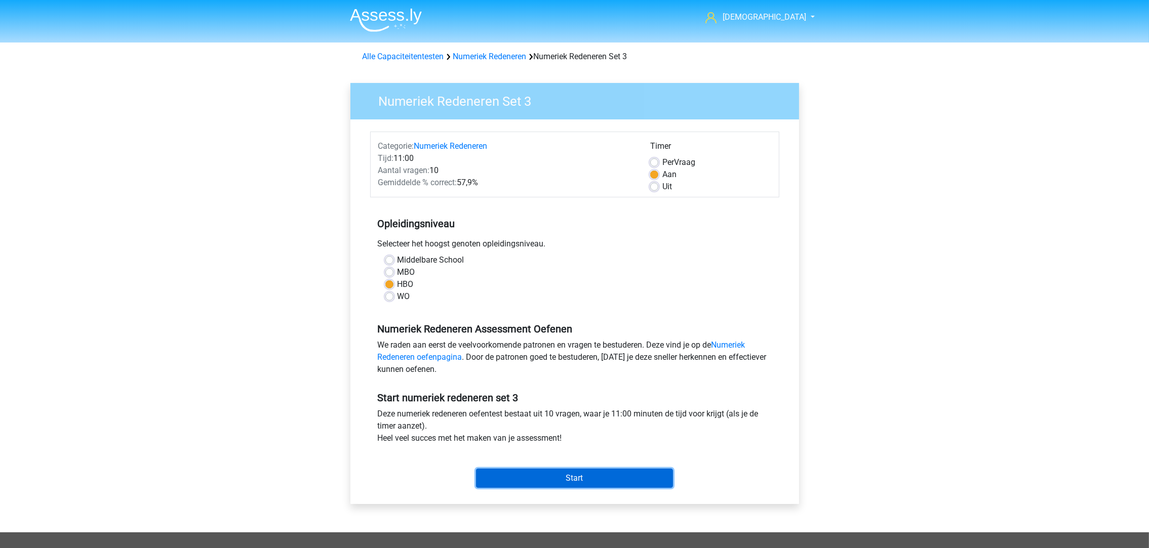
click at [599, 474] on input "Start" at bounding box center [574, 478] width 197 height 19
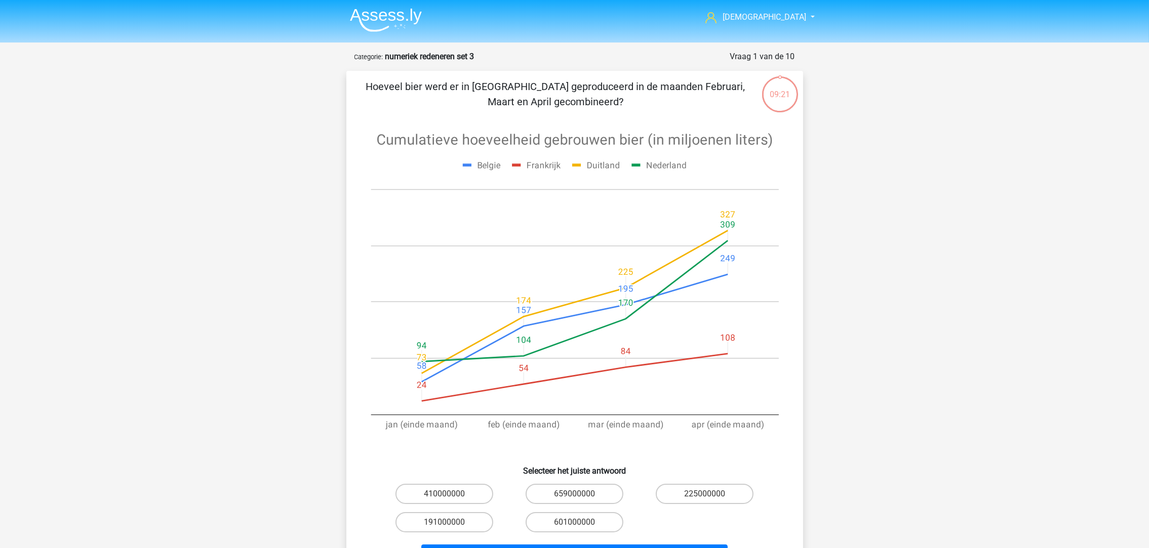
click at [575, 519] on label "601000000" at bounding box center [575, 522] width 98 height 20
click at [575, 522] on input "601000000" at bounding box center [577, 525] width 7 height 7
radio input "true"
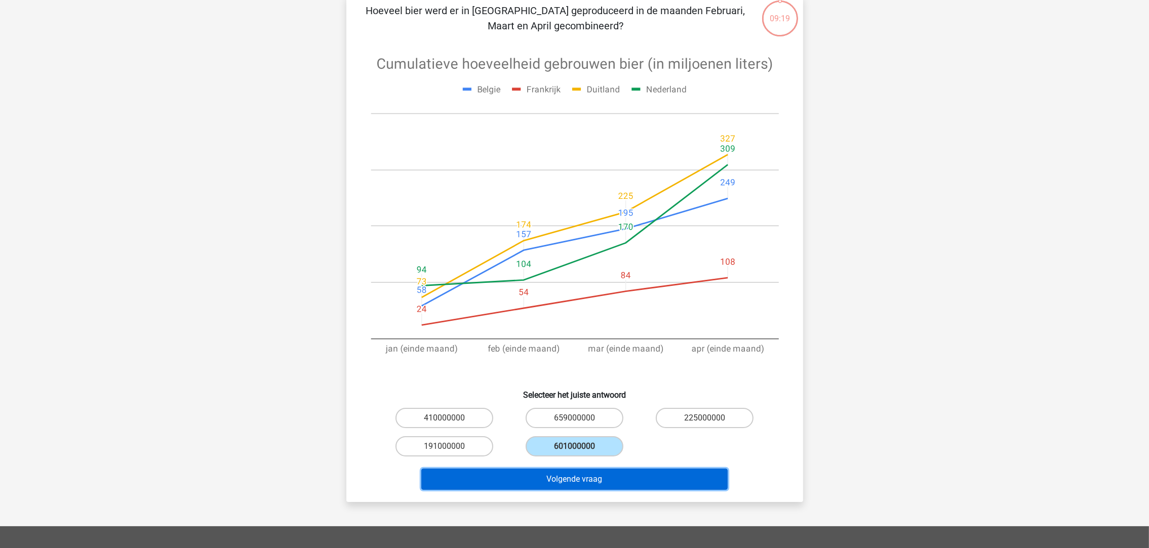
click at [625, 474] on button "Volgende vraag" at bounding box center [574, 479] width 306 height 21
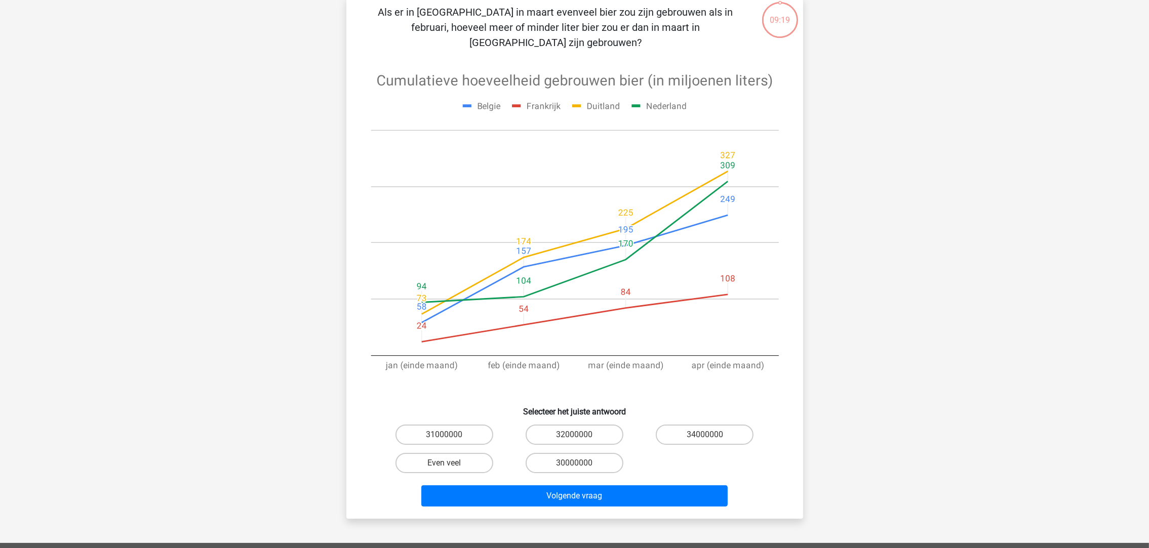
scroll to position [50, 0]
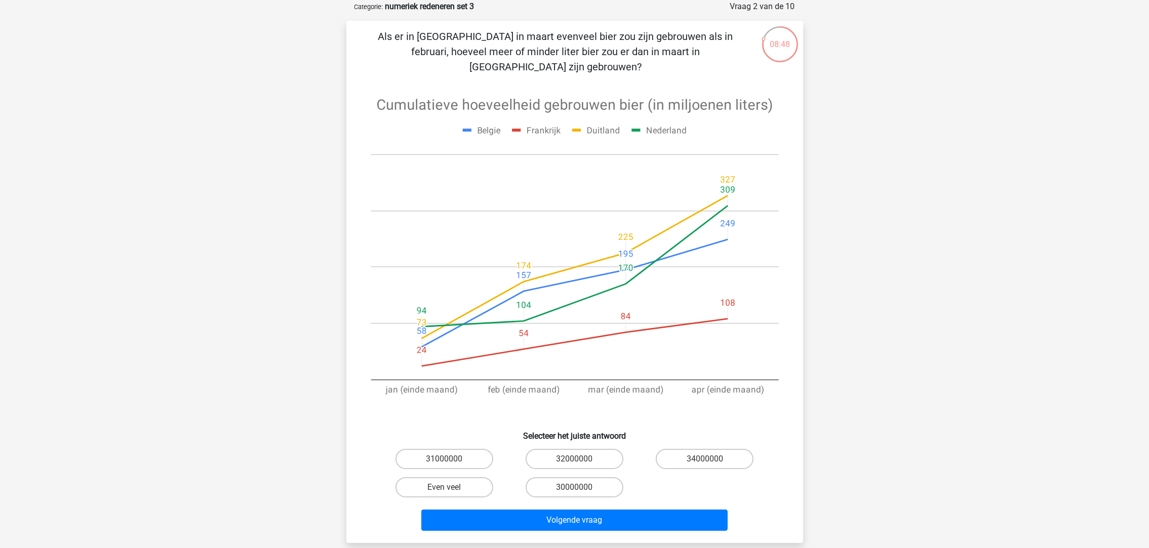
click at [580, 488] on input "30000000" at bounding box center [577, 491] width 7 height 7
radio input "true"
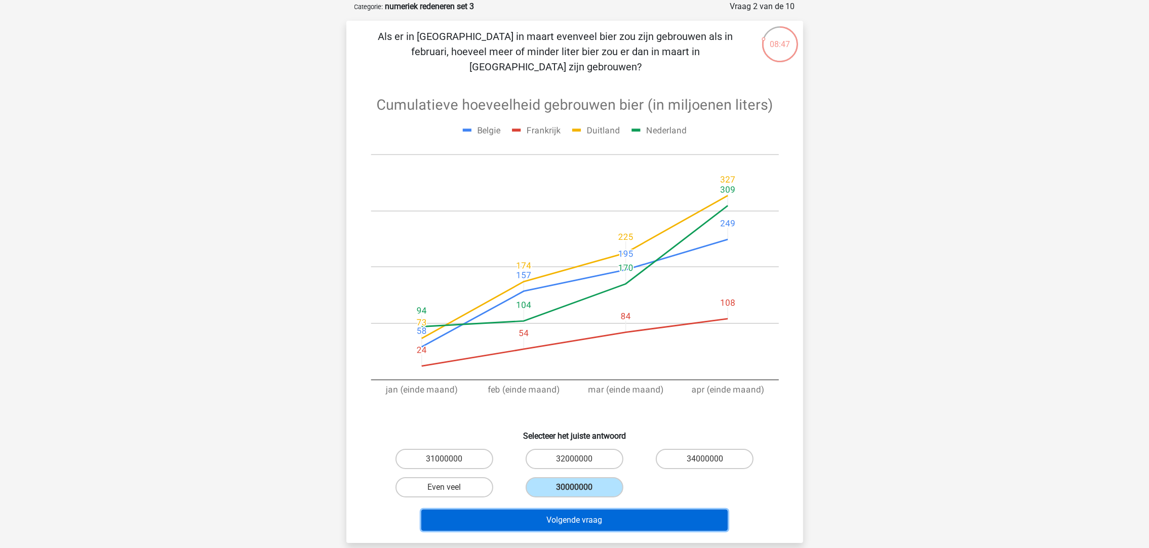
click at [590, 510] on button "Volgende vraag" at bounding box center [574, 520] width 306 height 21
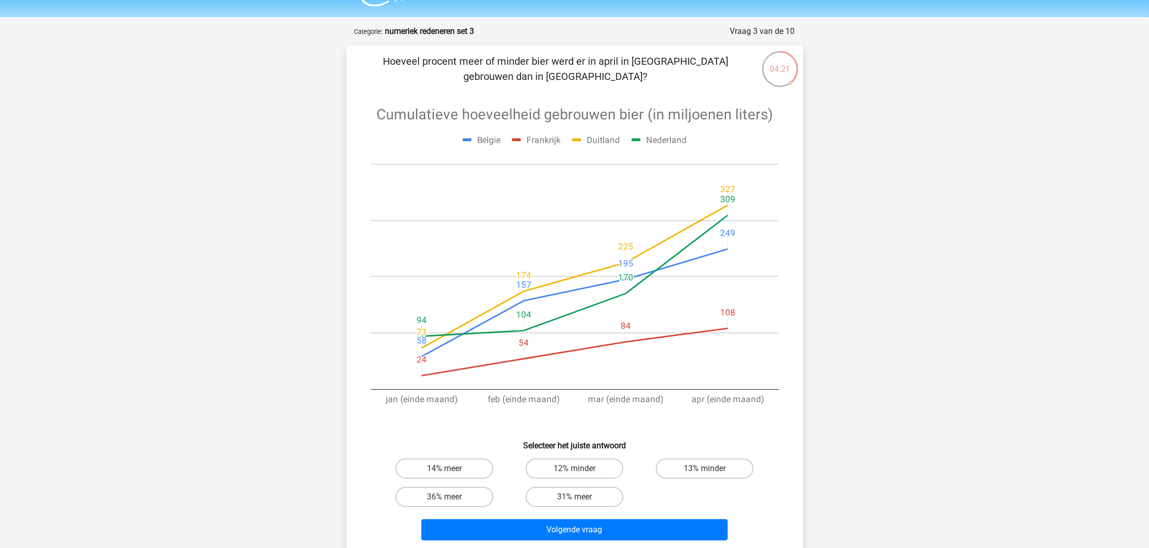
scroll to position [0, 0]
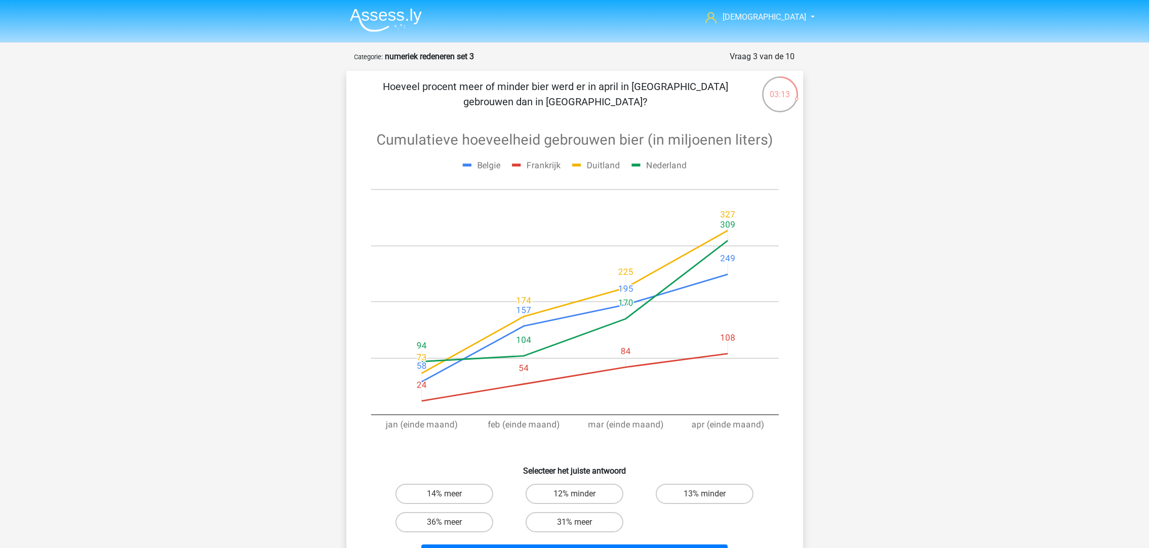
click at [685, 486] on label "13% minder" at bounding box center [705, 494] width 98 height 20
click at [705, 494] on input "13% minder" at bounding box center [708, 497] width 7 height 7
radio input "true"
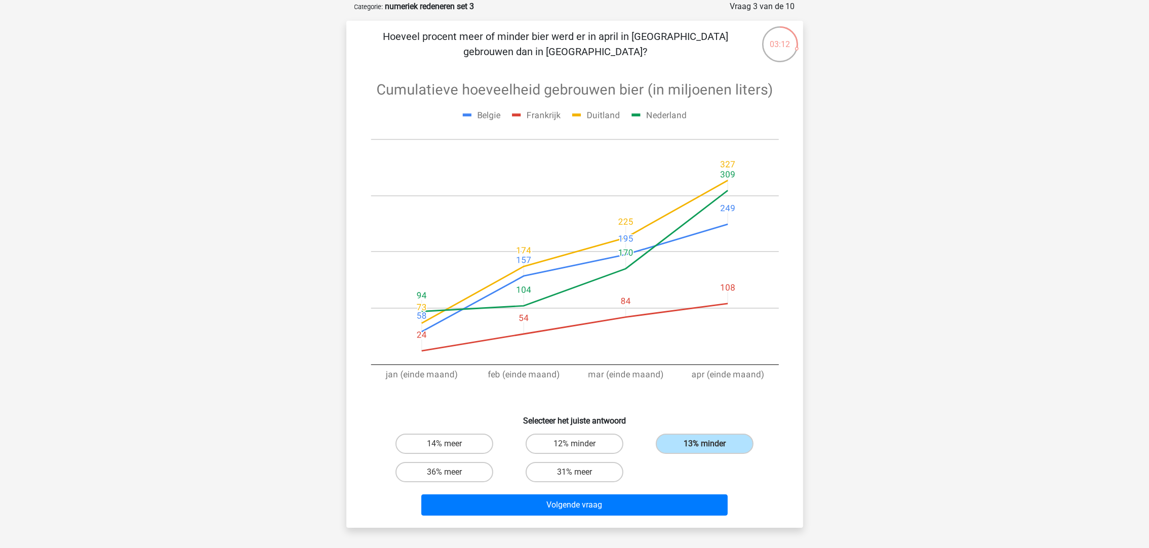
scroll to position [76, 0]
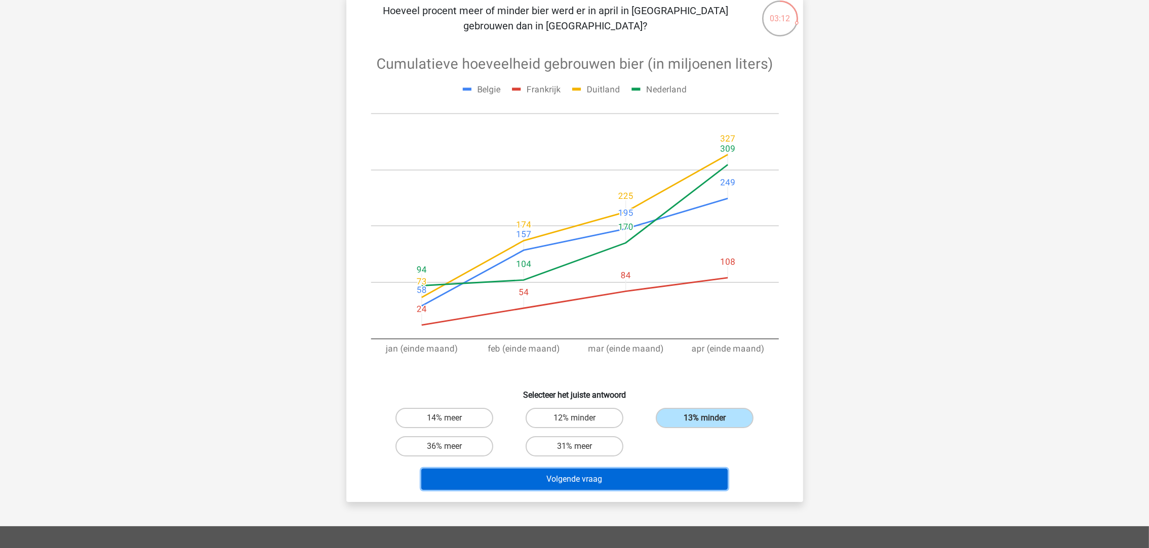
click at [631, 479] on button "Volgende vraag" at bounding box center [574, 479] width 306 height 21
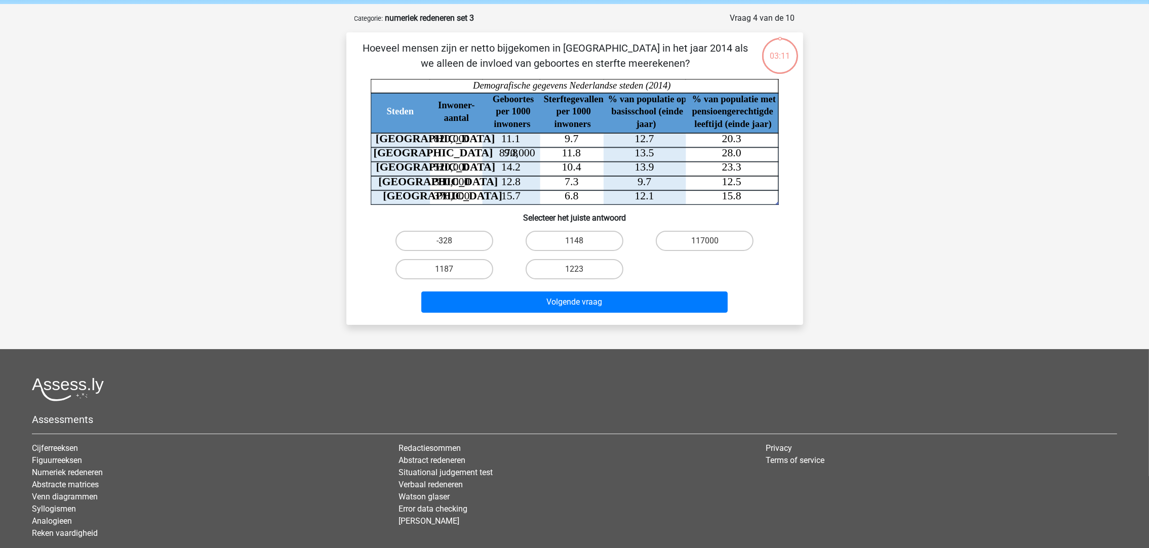
scroll to position [0, 0]
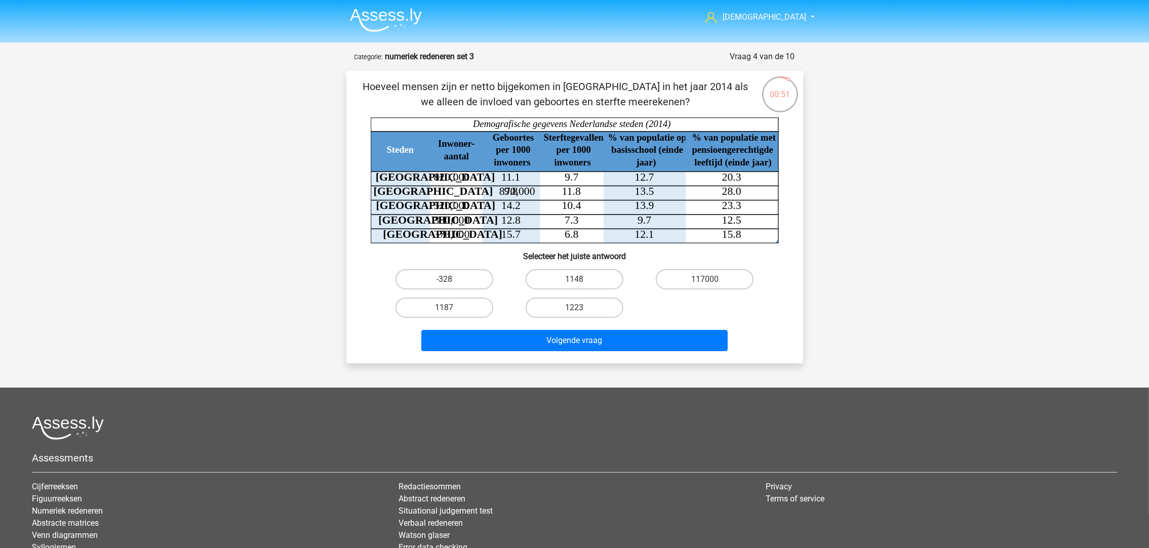
click at [609, 280] on label "1148" at bounding box center [575, 279] width 98 height 20
click at [581, 280] on input "1148" at bounding box center [577, 282] width 7 height 7
radio input "true"
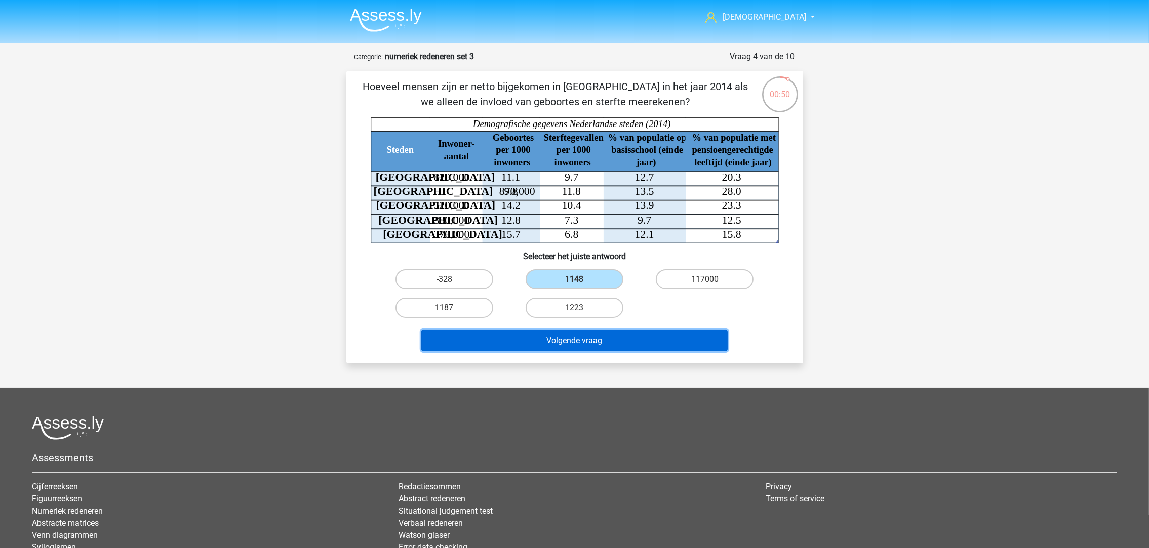
click at [638, 341] on button "Volgende vraag" at bounding box center [574, 340] width 306 height 21
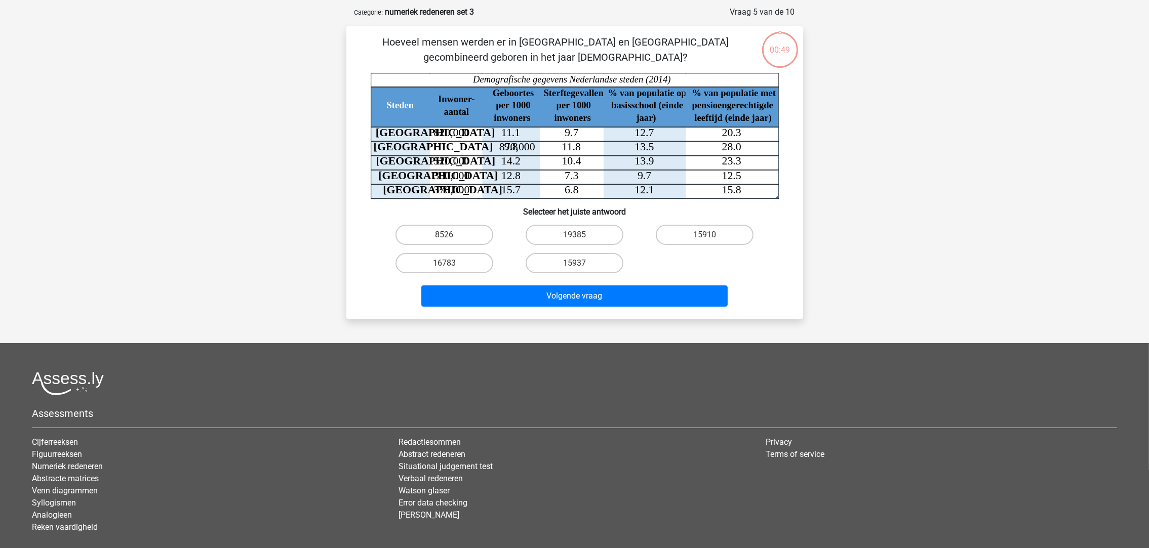
scroll to position [50, 0]
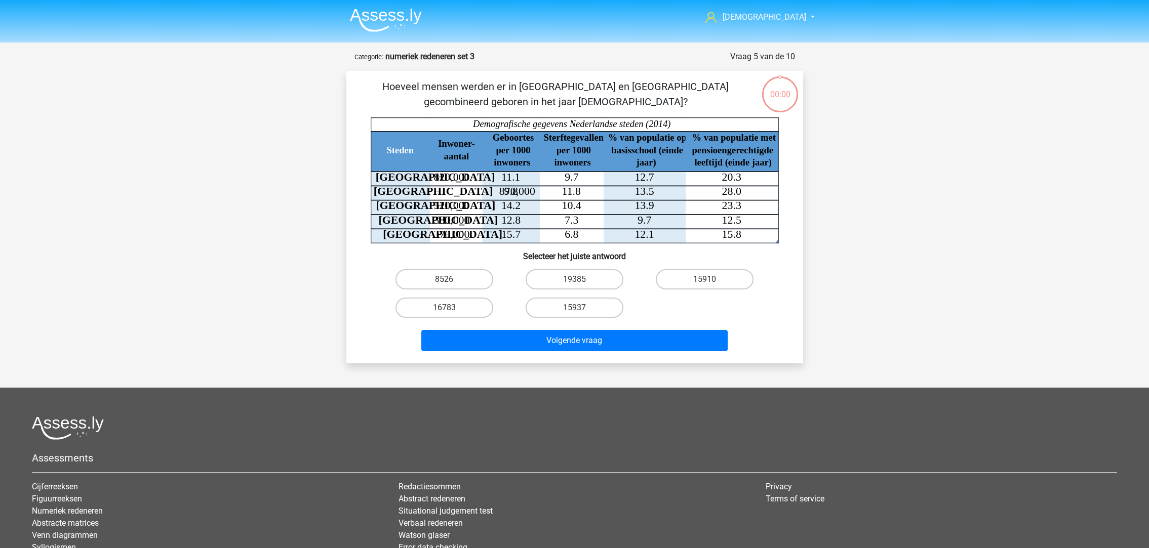
scroll to position [50, 0]
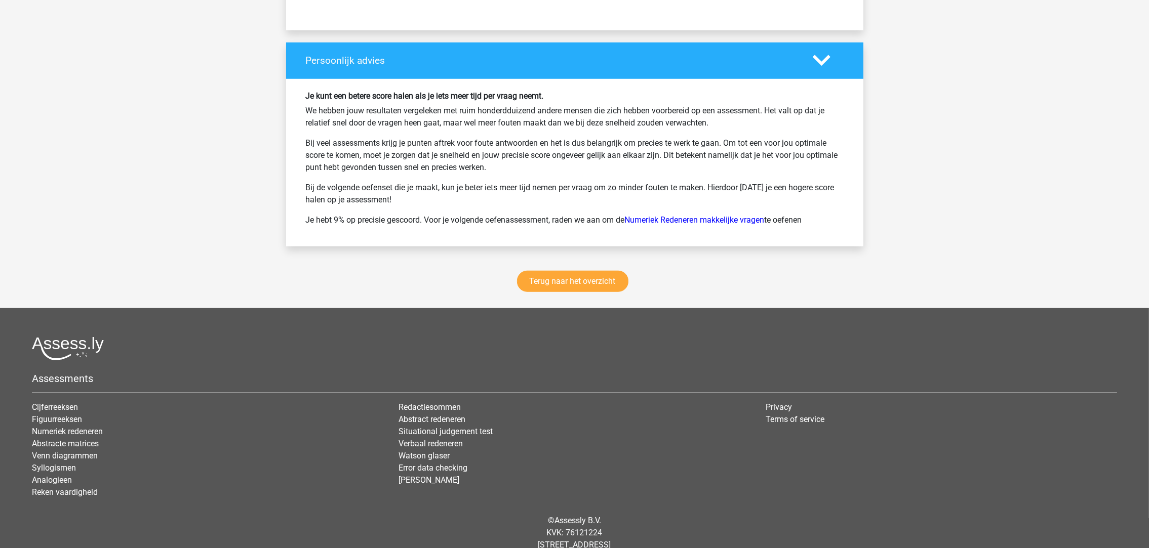
scroll to position [1291, 0]
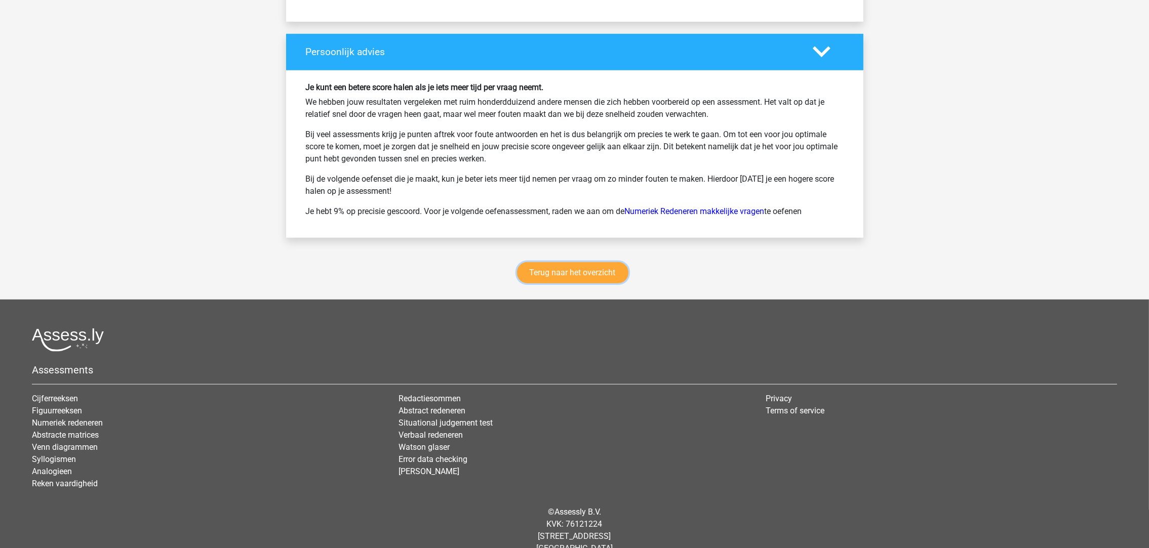
click at [599, 273] on link "Terug naar het overzicht" at bounding box center [572, 272] width 111 height 21
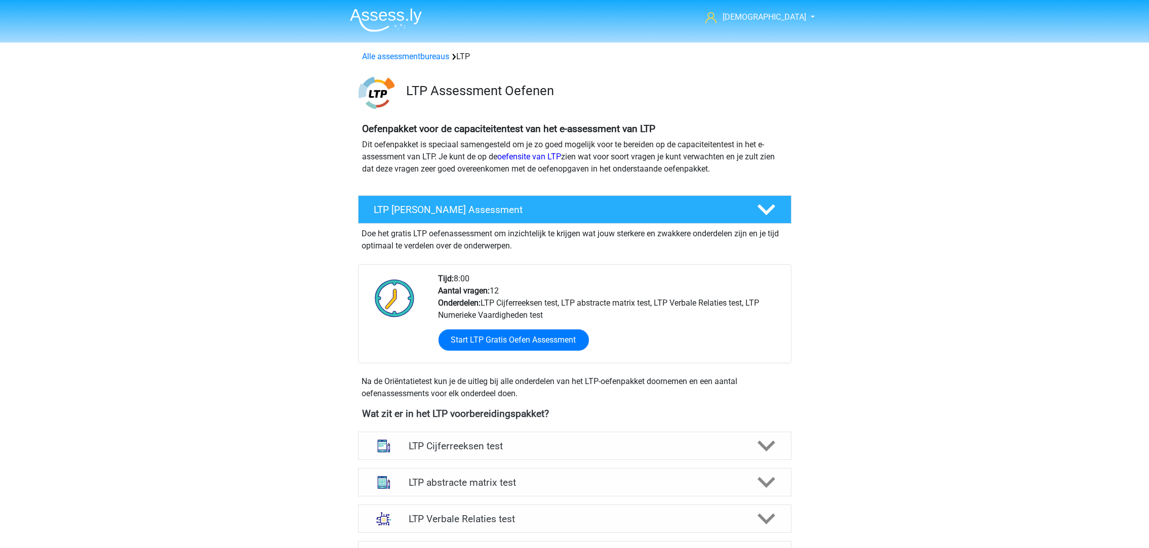
drag, startPoint x: 584, startPoint y: 267, endPoint x: 587, endPoint y: 247, distance: 20.1
click at [587, 247] on div "Doe het gratis LTP oefenassessment om inzichtelijk te krijgen wat jouw sterkere…" at bounding box center [574, 314] width 433 height 180
click at [587, 247] on div "Doe het gratis LTP oefenassessment om inzichtelijk te krijgen wat jouw sterkere…" at bounding box center [574, 238] width 433 height 28
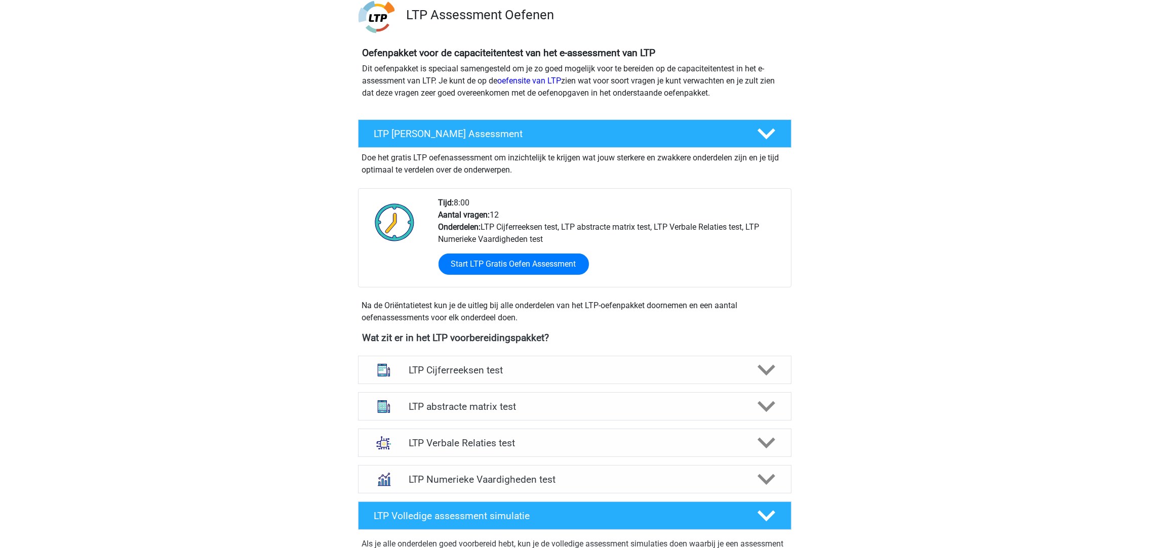
scroll to position [152, 0]
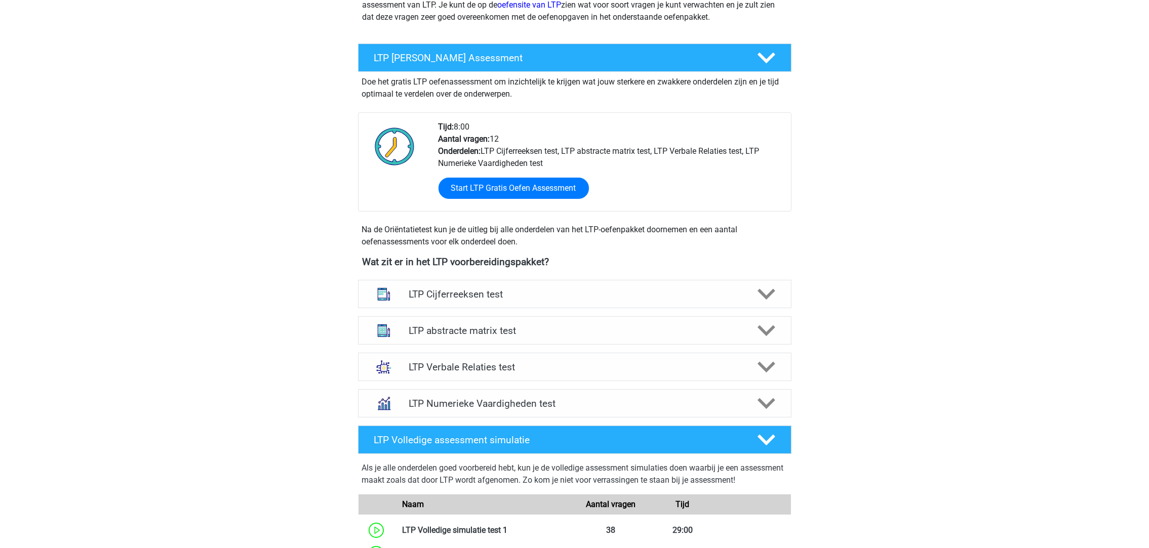
click at [535, 402] on h4 "LTP Numerieke Vaardigheden test" at bounding box center [575, 404] width 332 height 12
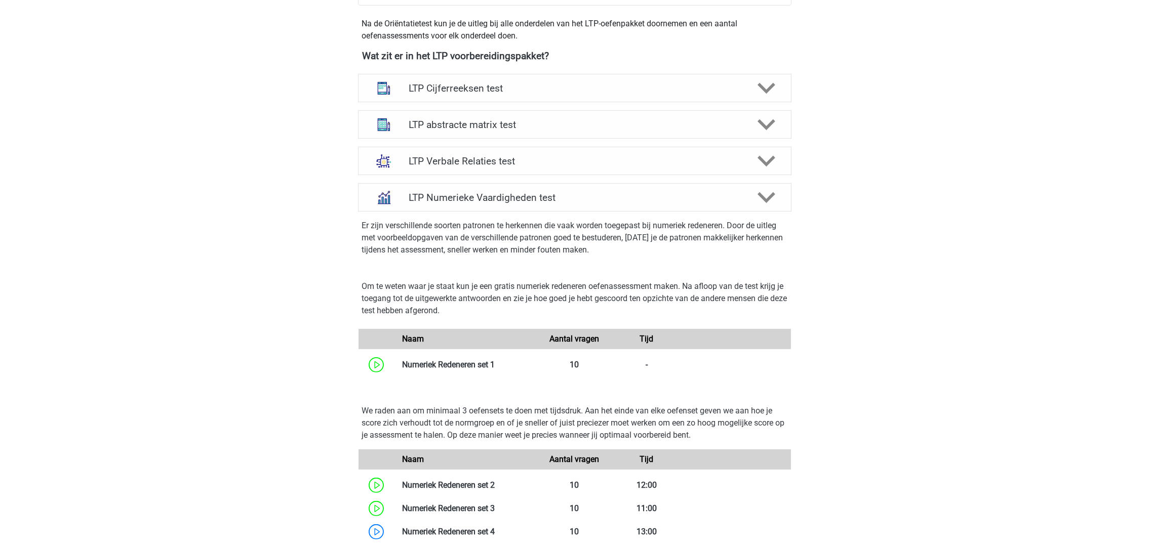
scroll to position [455, 0]
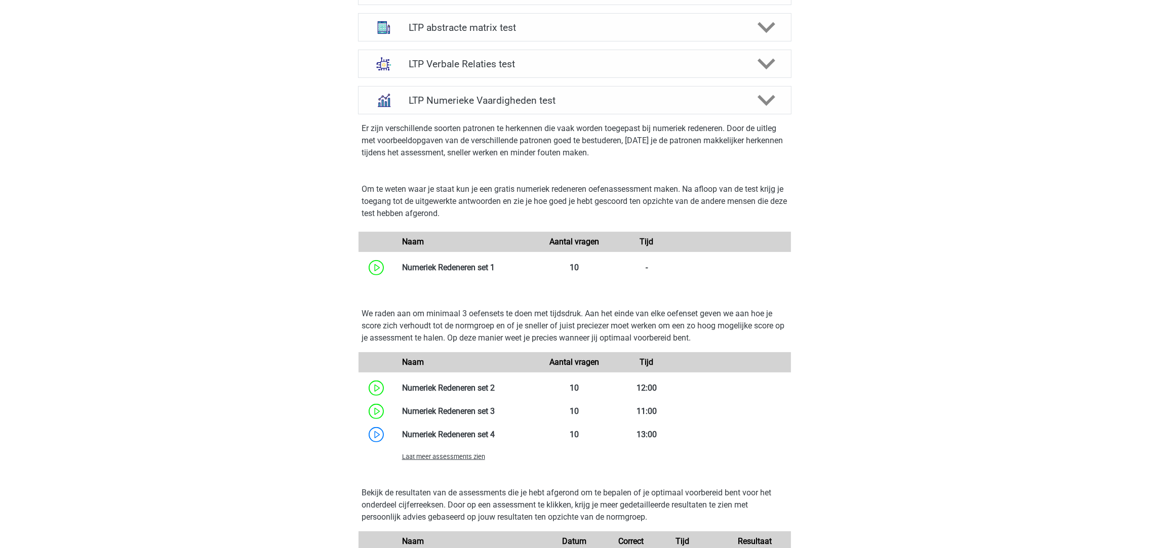
click at [436, 460] on span "Laat meer assessments zien" at bounding box center [443, 457] width 83 height 8
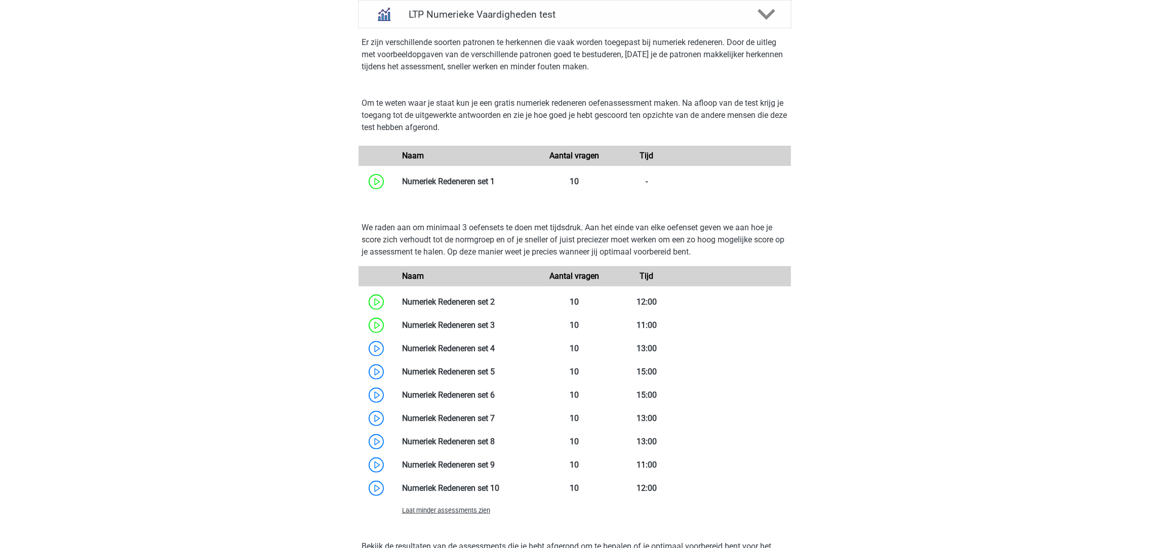
scroll to position [608, 0]
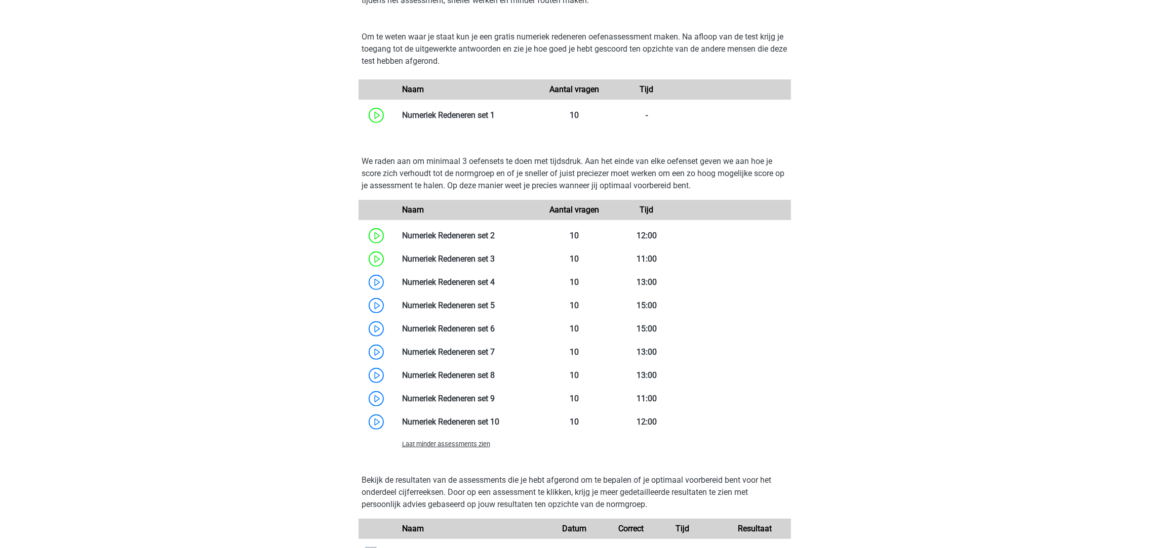
click at [499, 417] on link at bounding box center [499, 422] width 0 height 10
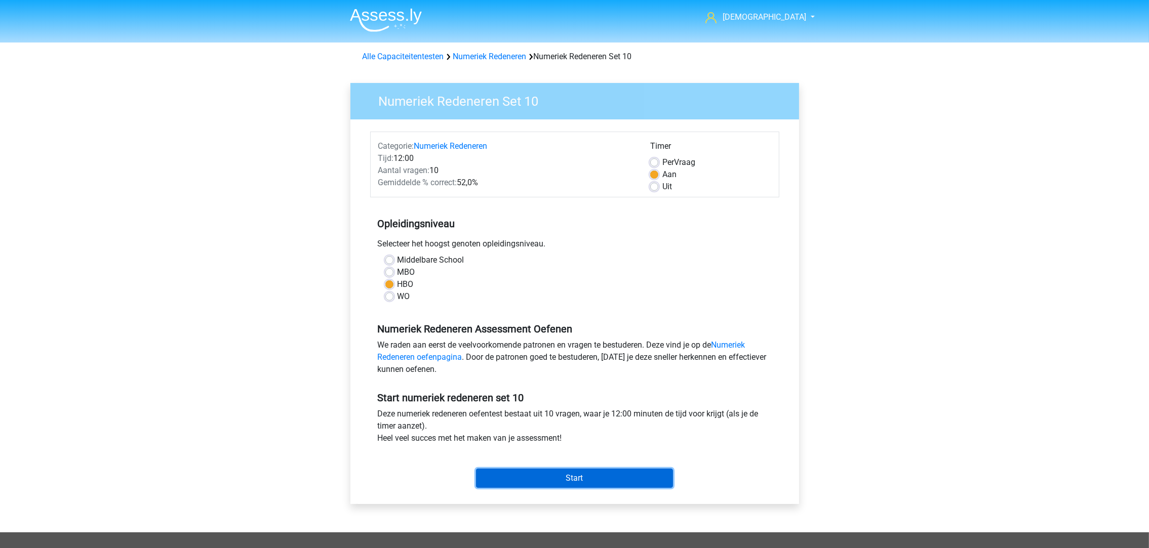
click at [593, 477] on input "Start" at bounding box center [574, 478] width 197 height 19
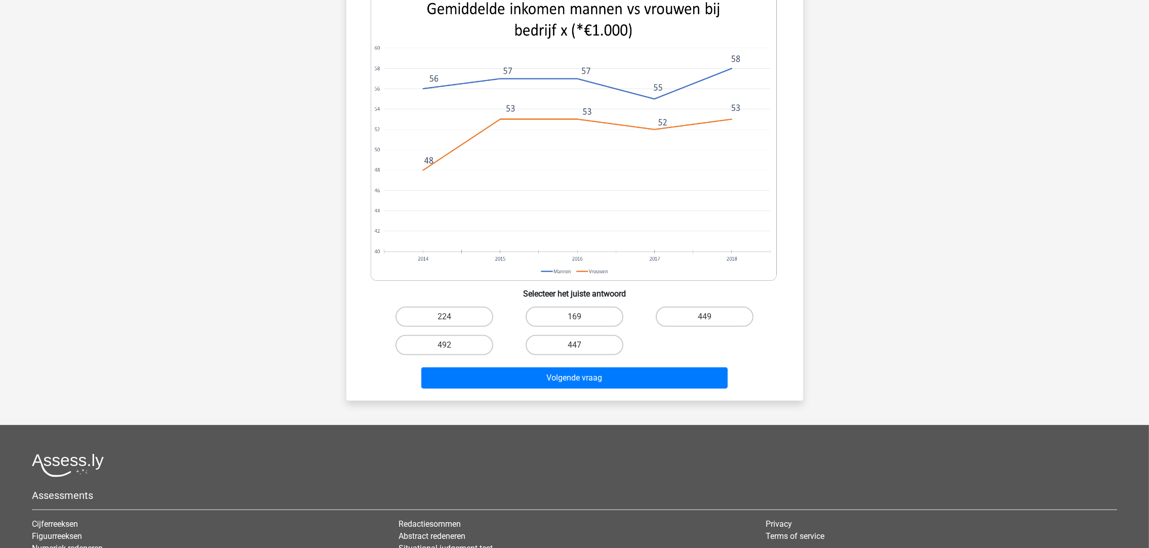
scroll to position [455, 0]
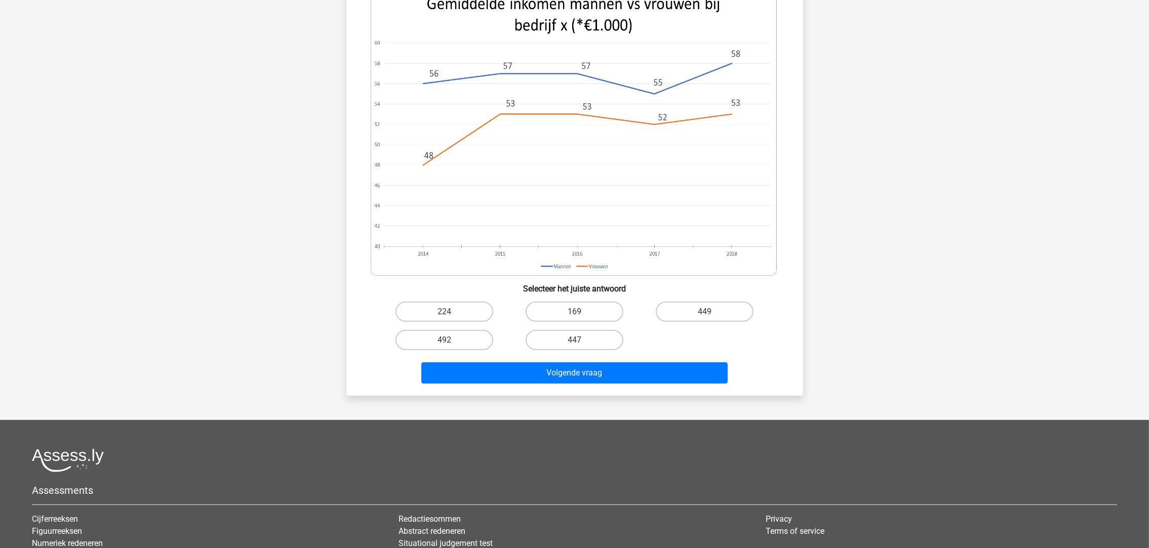
click at [597, 309] on label "169" at bounding box center [575, 312] width 98 height 20
click at [581, 312] on input "169" at bounding box center [577, 315] width 7 height 7
radio input "true"
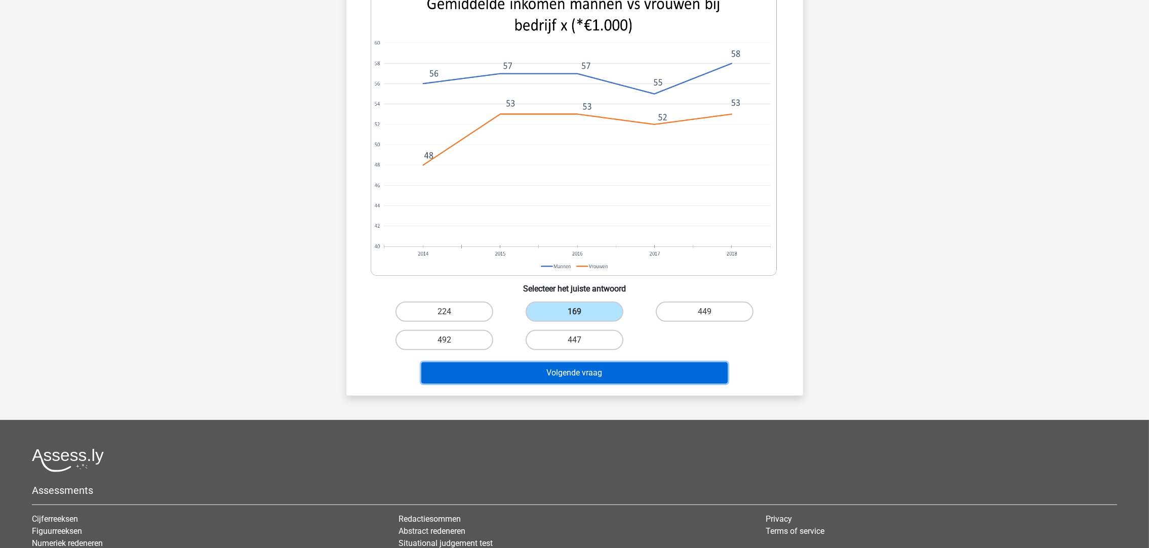
click at [636, 369] on button "Volgende vraag" at bounding box center [574, 372] width 306 height 21
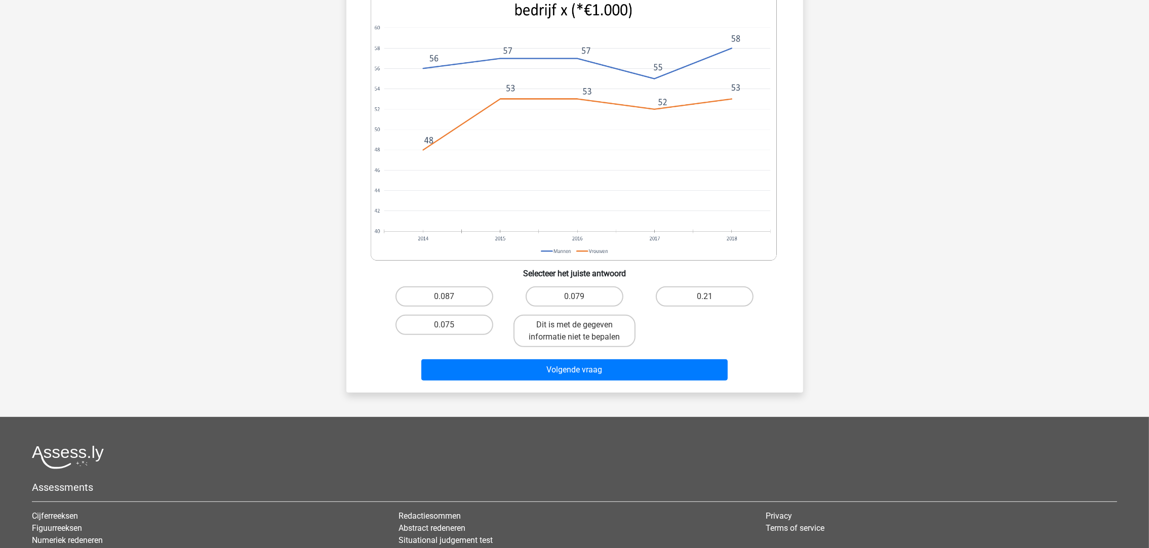
click at [466, 321] on label "0.075" at bounding box center [444, 325] width 98 height 20
click at [451, 325] on input "0.075" at bounding box center [447, 328] width 7 height 7
radio input "true"
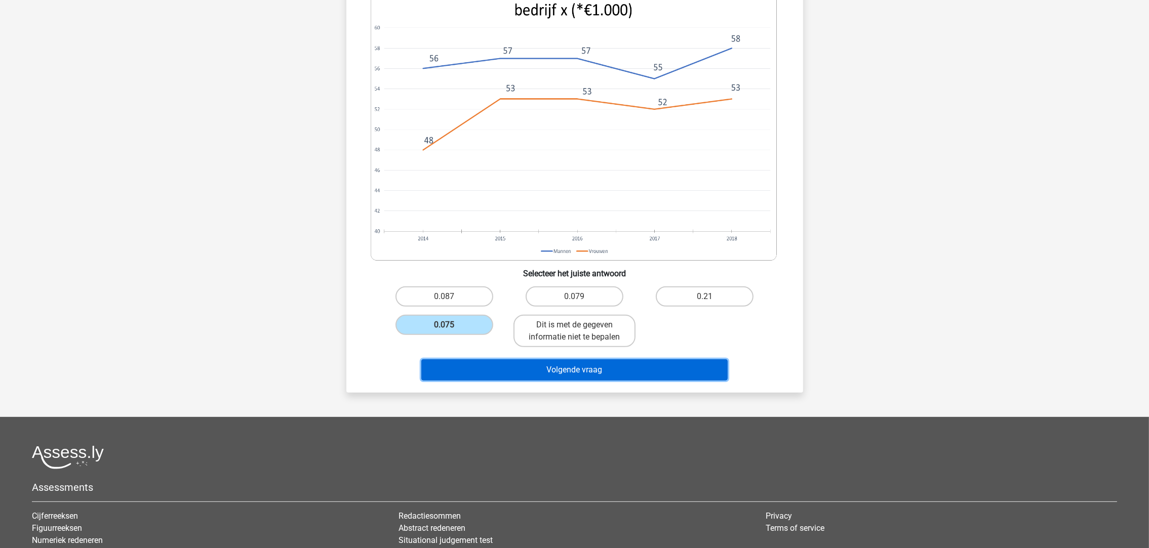
click at [573, 371] on button "Volgende vraag" at bounding box center [574, 369] width 306 height 21
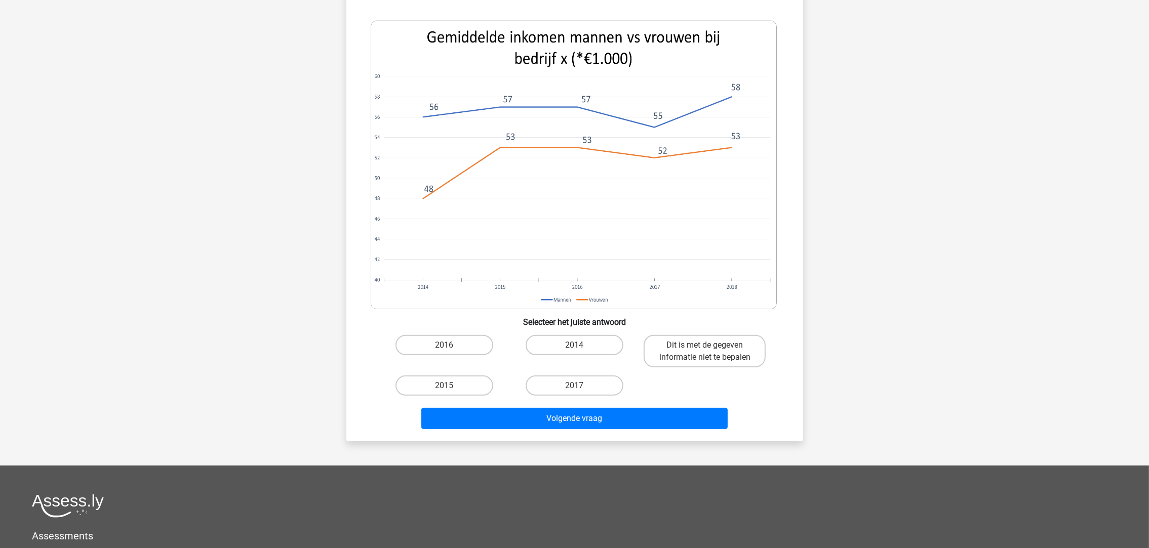
scroll to position [430, 0]
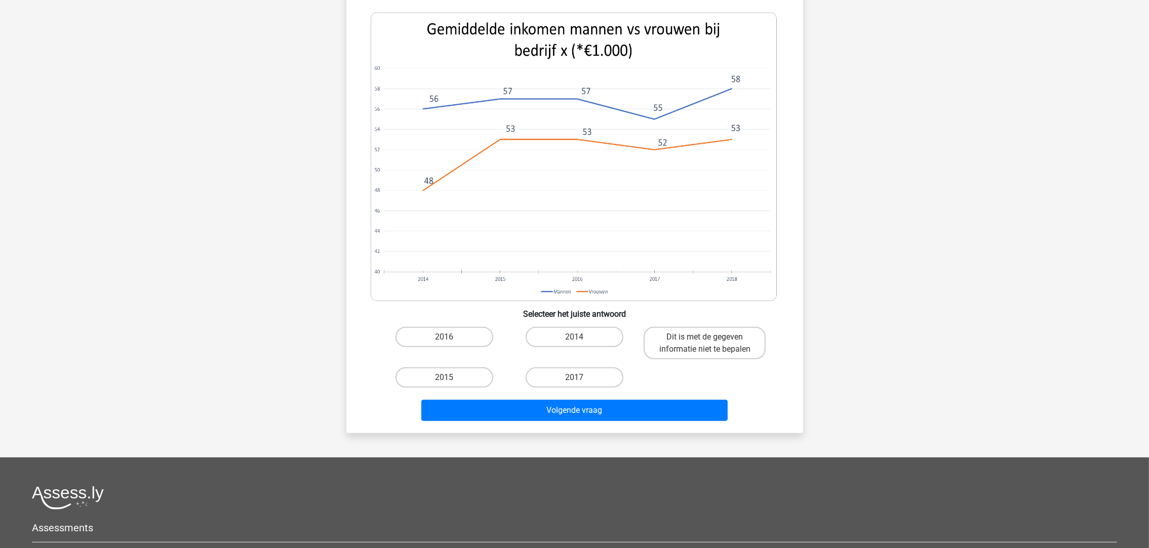
click at [605, 338] on label "2014" at bounding box center [575, 337] width 98 height 20
click at [581, 338] on input "2014" at bounding box center [577, 340] width 7 height 7
radio input "true"
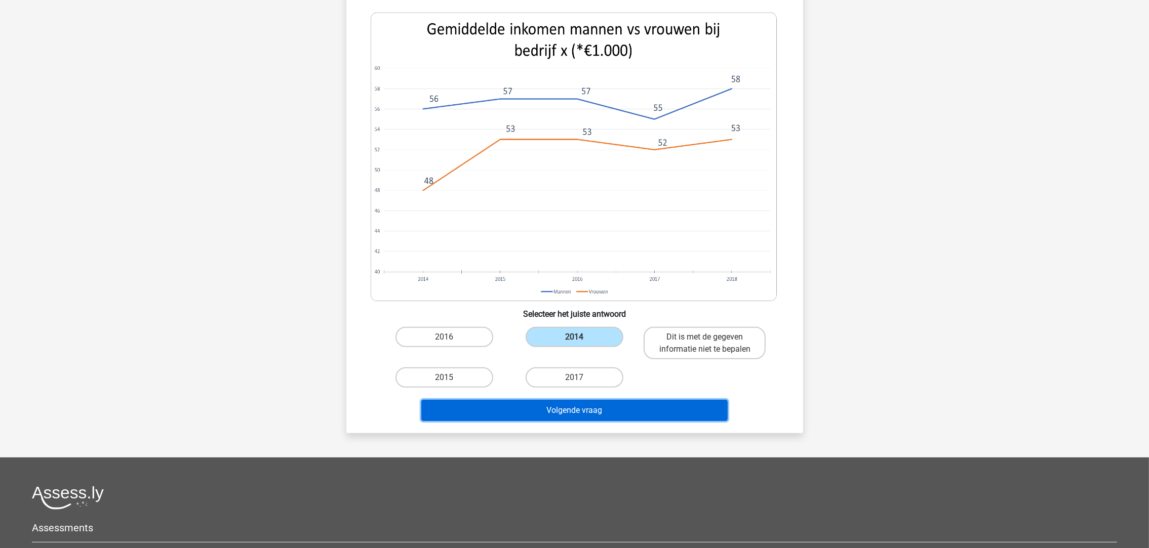
click at [628, 408] on button "Volgende vraag" at bounding box center [574, 410] width 306 height 21
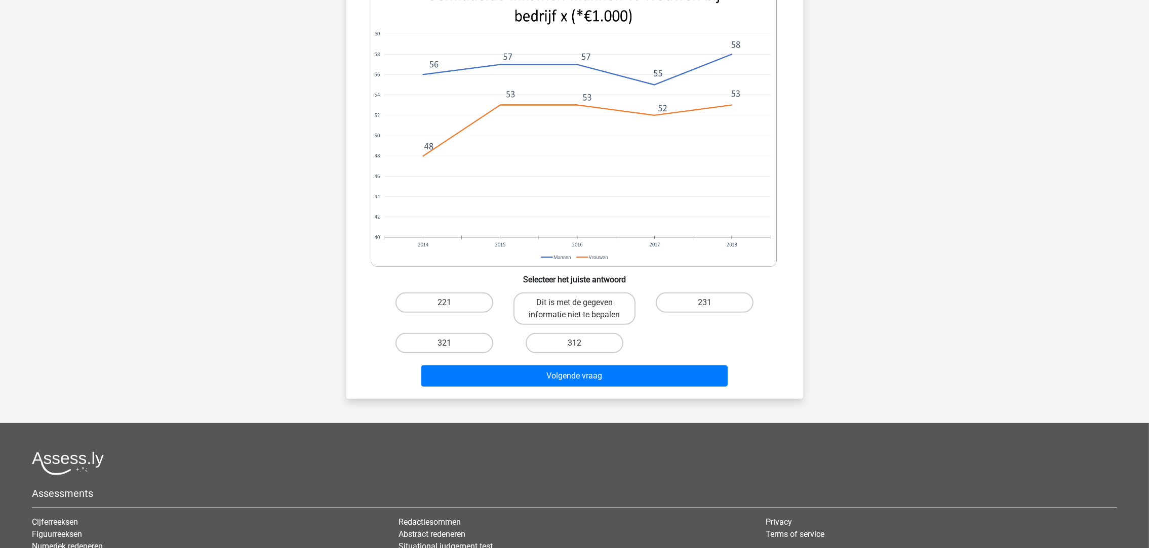
scroll to position [506, 0]
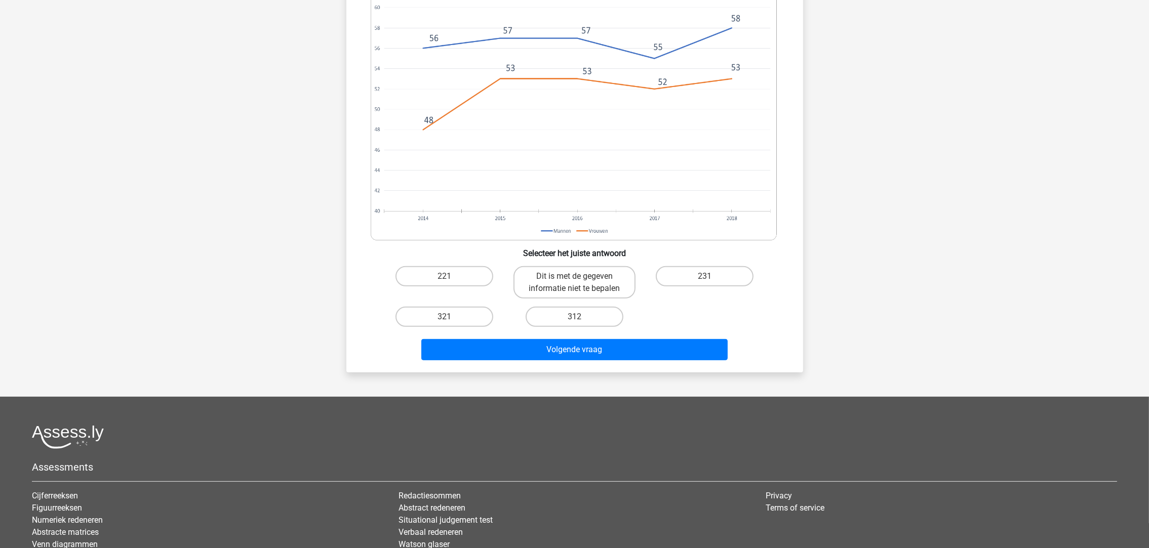
click at [582, 307] on label "312" at bounding box center [575, 317] width 98 height 20
click at [581, 317] on input "312" at bounding box center [577, 320] width 7 height 7
radio input "true"
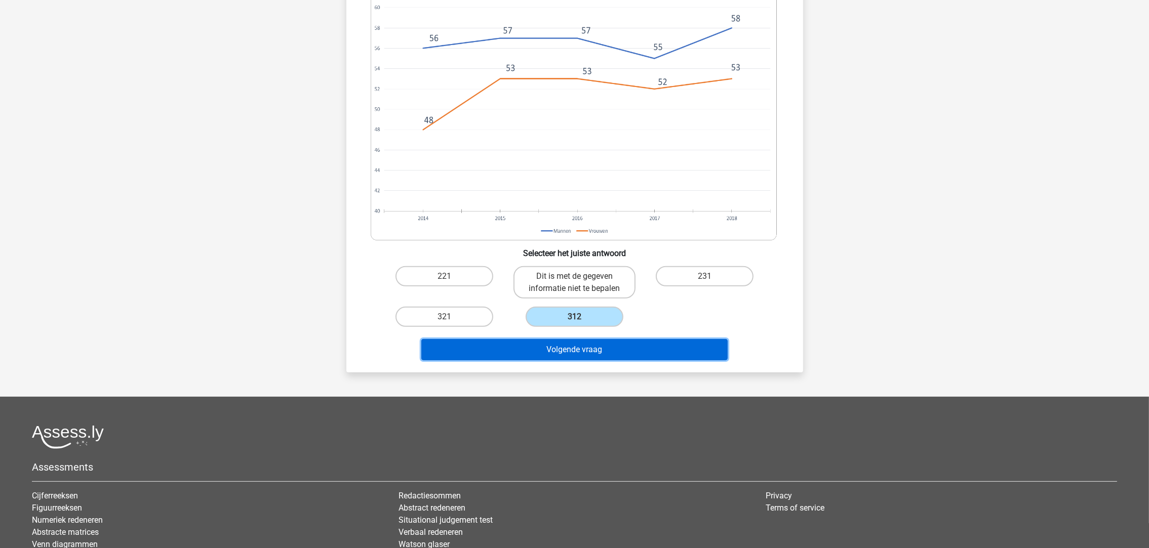
click at [593, 339] on button "Volgende vraag" at bounding box center [574, 349] width 306 height 21
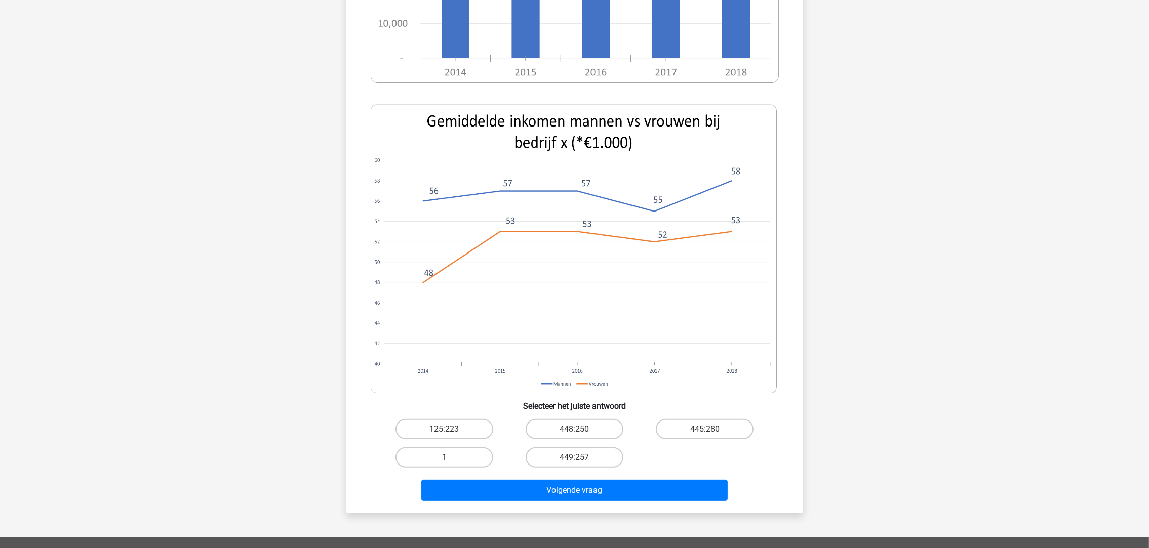
scroll to position [354, 0]
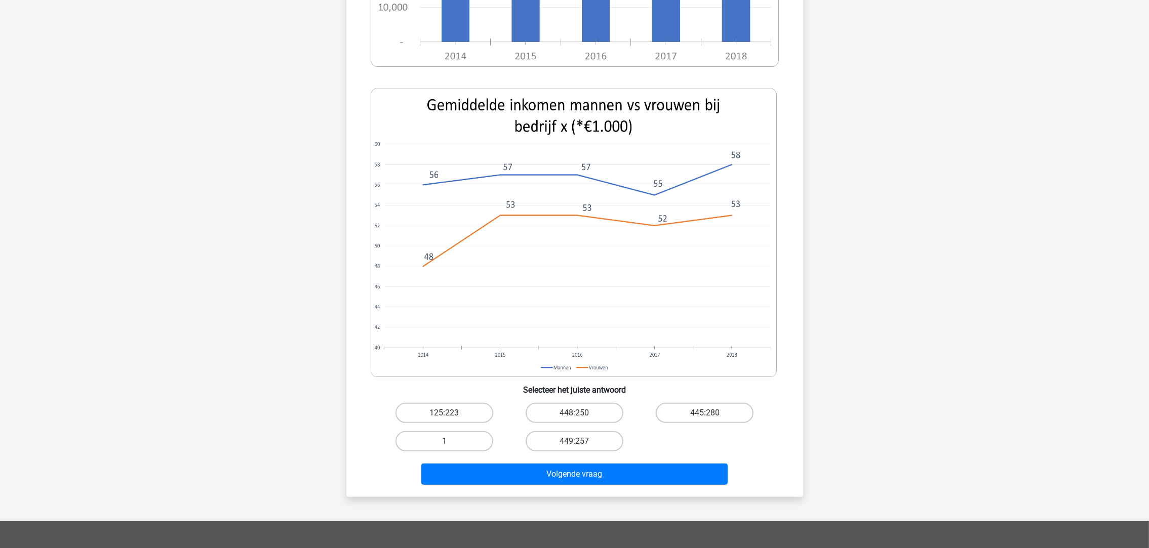
click at [475, 409] on label "125:223" at bounding box center [444, 413] width 98 height 20
click at [451, 413] on input "125:223" at bounding box center [447, 416] width 7 height 7
radio input "true"
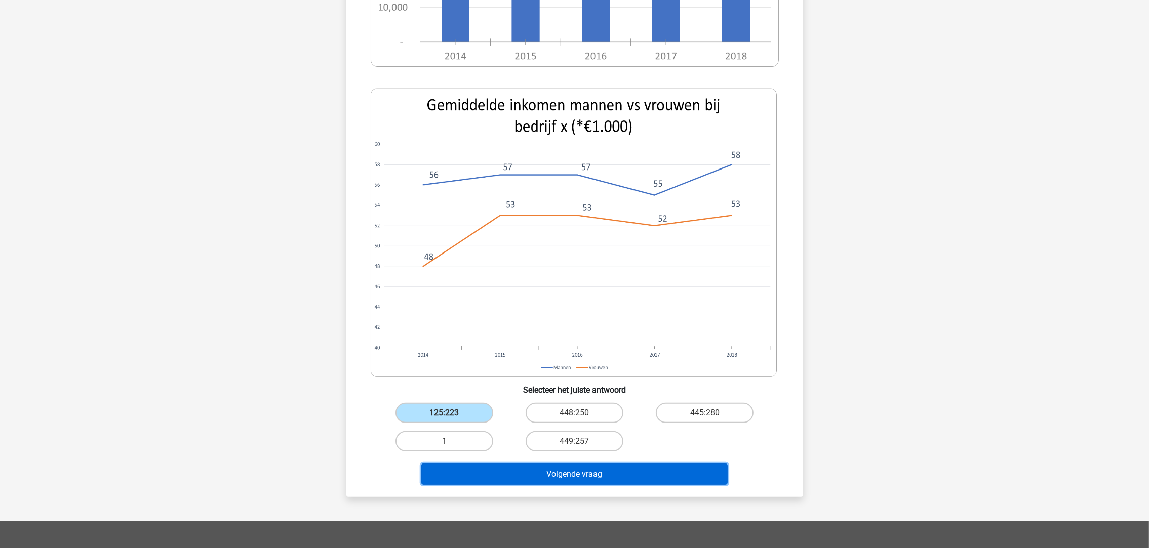
click at [533, 464] on button "Volgende vraag" at bounding box center [574, 474] width 306 height 21
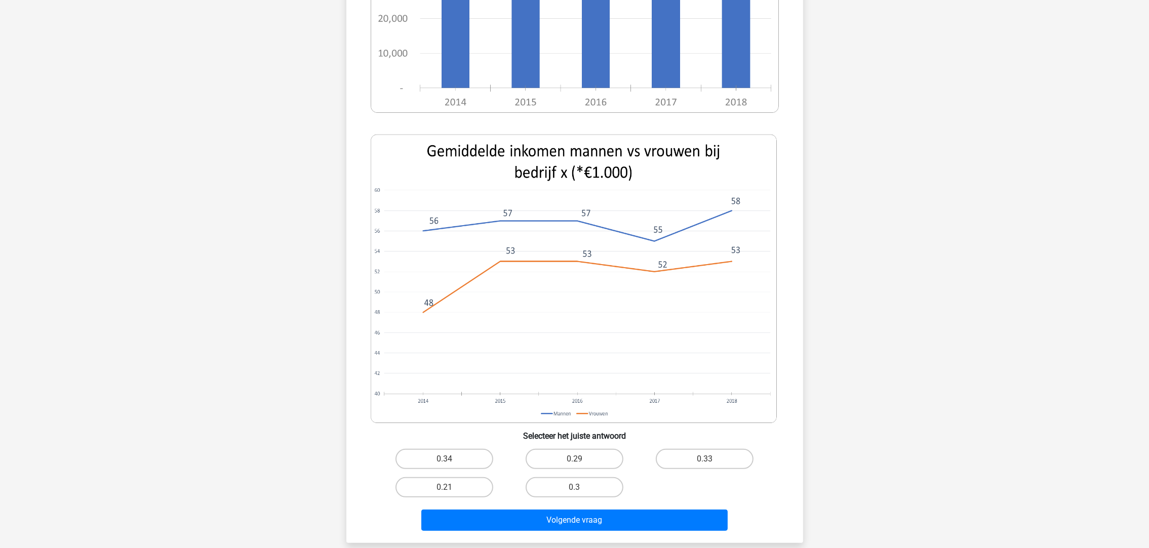
scroll to position [304, 0]
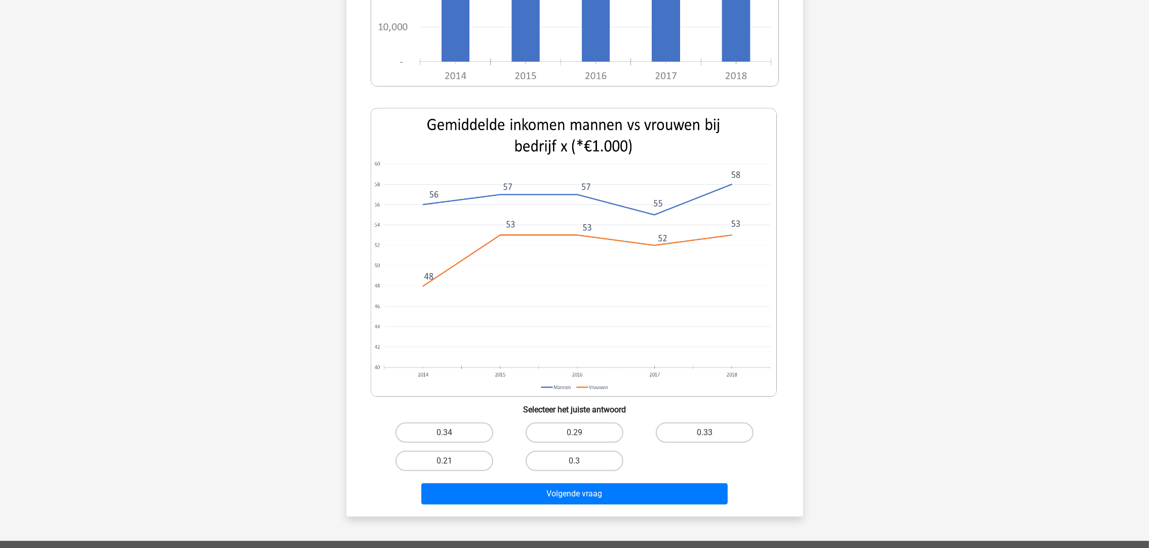
click at [590, 433] on label "0.29" at bounding box center [575, 433] width 98 height 20
click at [581, 433] on input "0.29" at bounding box center [577, 436] width 7 height 7
radio input "true"
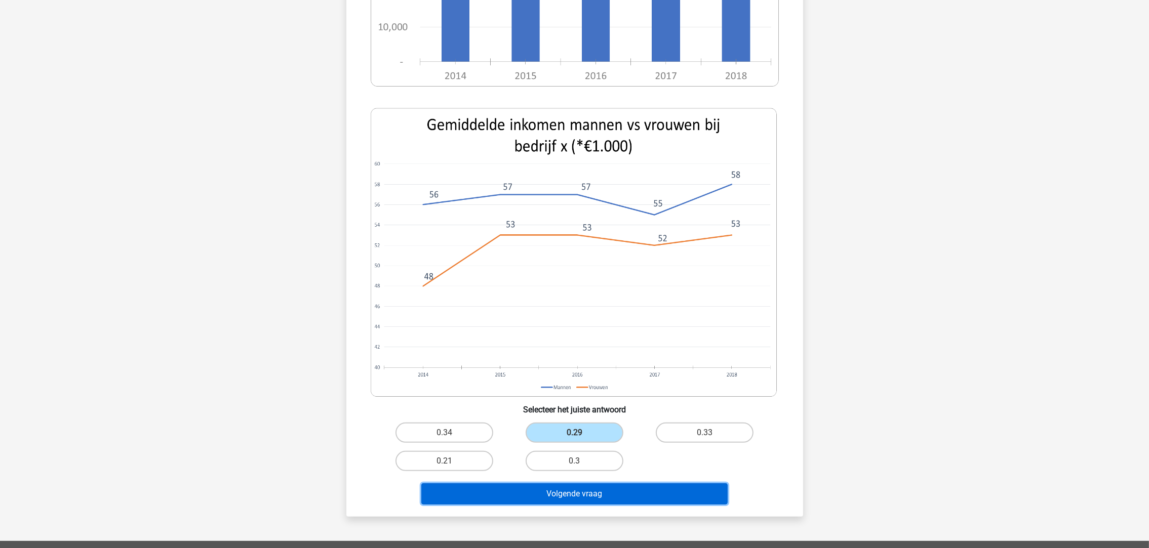
click at [615, 497] on button "Volgende vraag" at bounding box center [574, 493] width 306 height 21
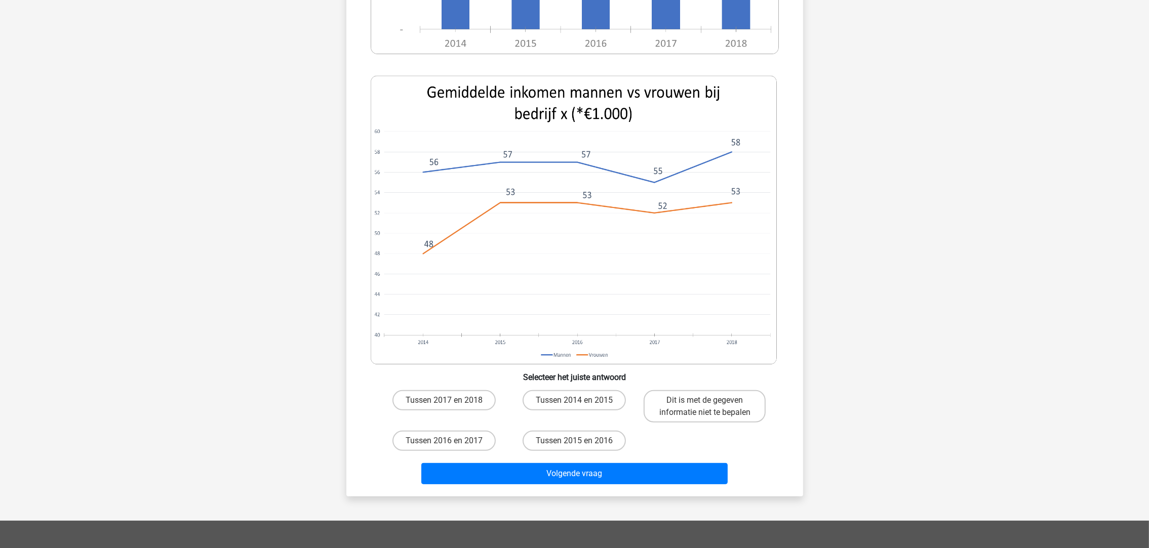
scroll to position [354, 0]
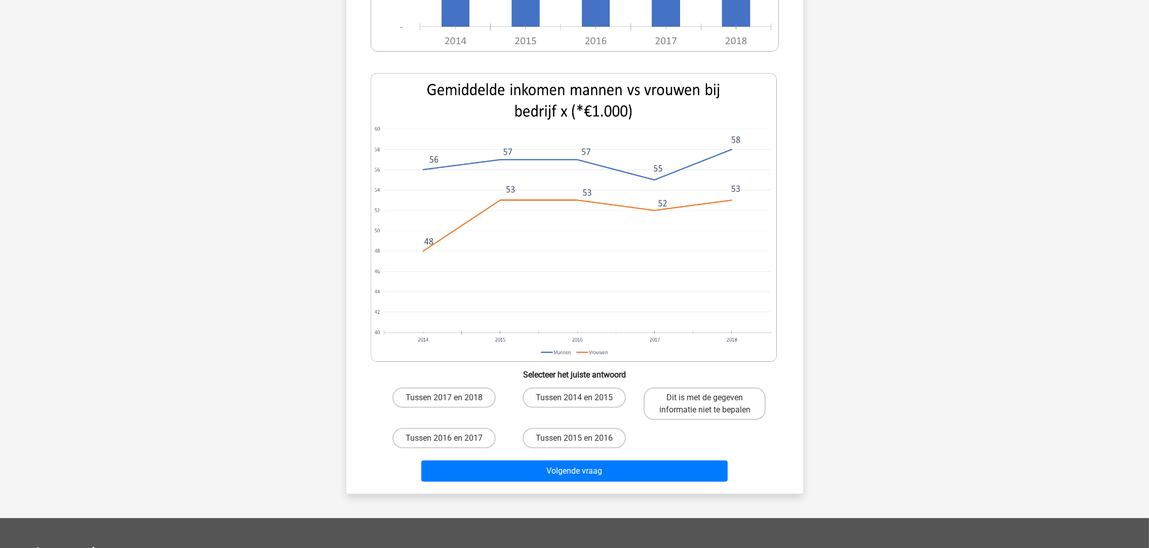
click at [459, 393] on label "Tussen 2017 en 2018" at bounding box center [443, 398] width 103 height 20
click at [451, 398] on input "Tussen 2017 en 2018" at bounding box center [447, 401] width 7 height 7
radio input "true"
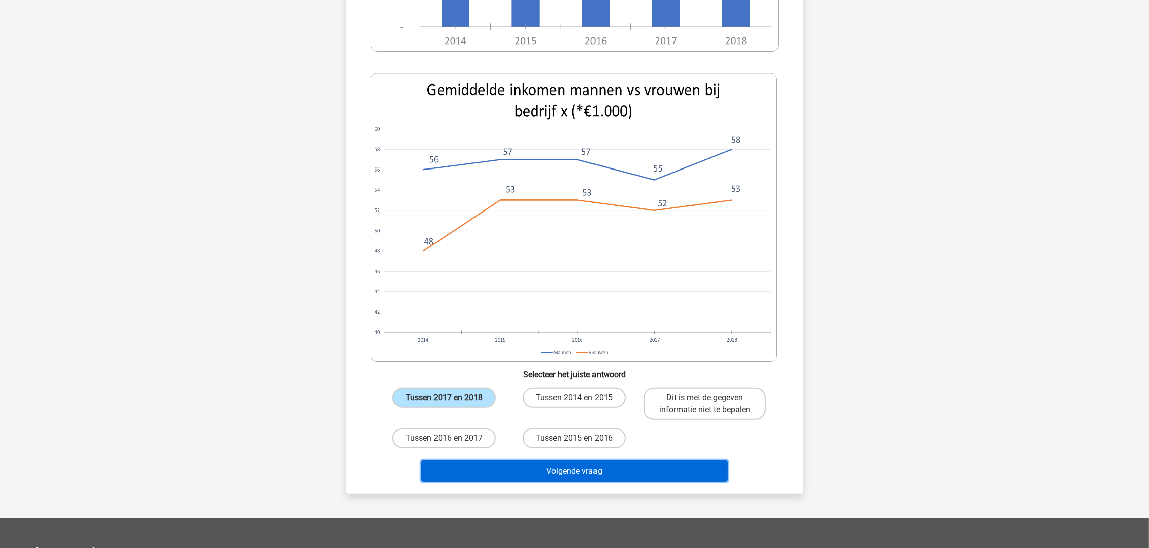
click at [568, 468] on button "Volgende vraag" at bounding box center [574, 471] width 306 height 21
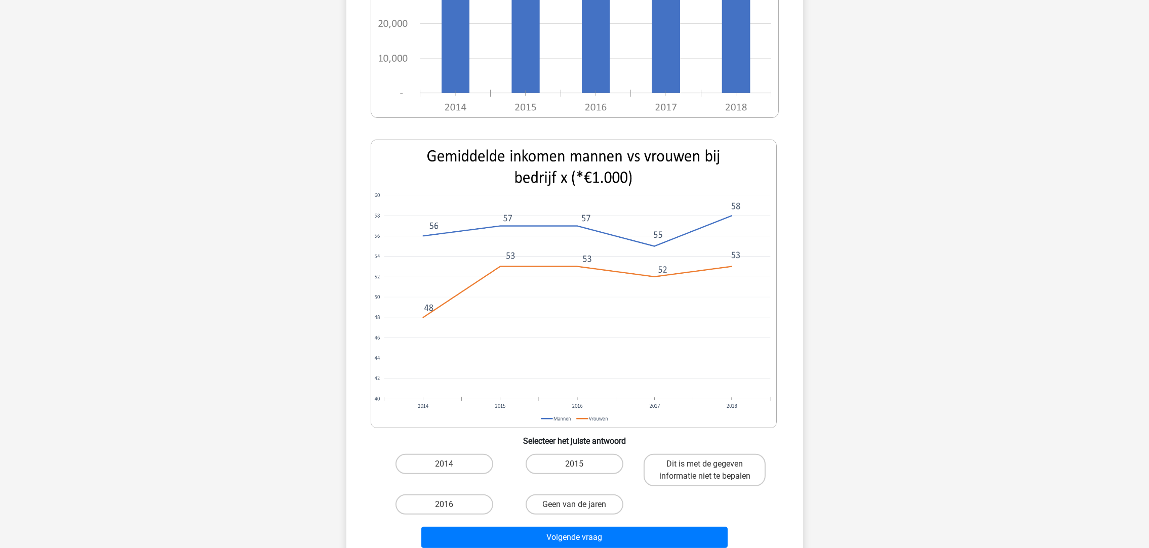
scroll to position [278, 0]
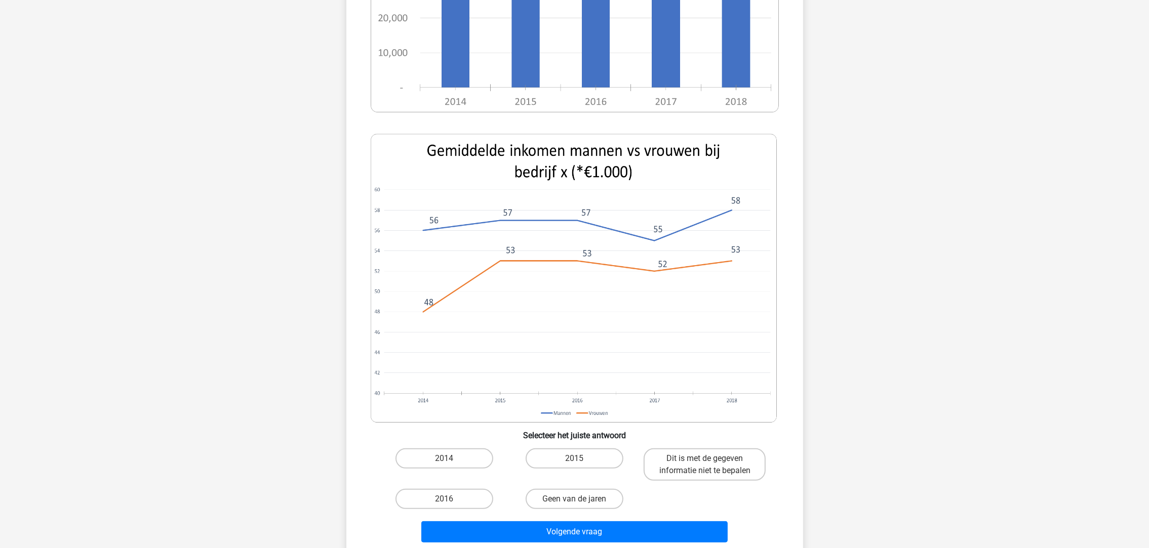
click at [482, 464] on label "2014" at bounding box center [444, 459] width 98 height 20
click at [451, 464] on input "2014" at bounding box center [447, 462] width 7 height 7
radio input "true"
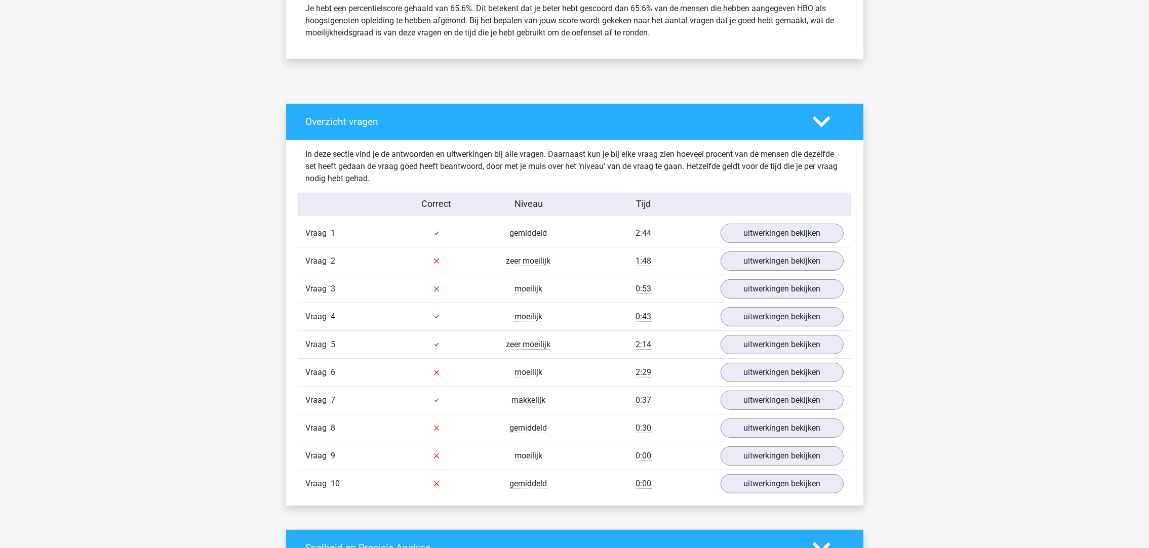
scroll to position [455, 0]
click at [785, 258] on link "uitwerkingen bekijken" at bounding box center [781, 260] width 123 height 19
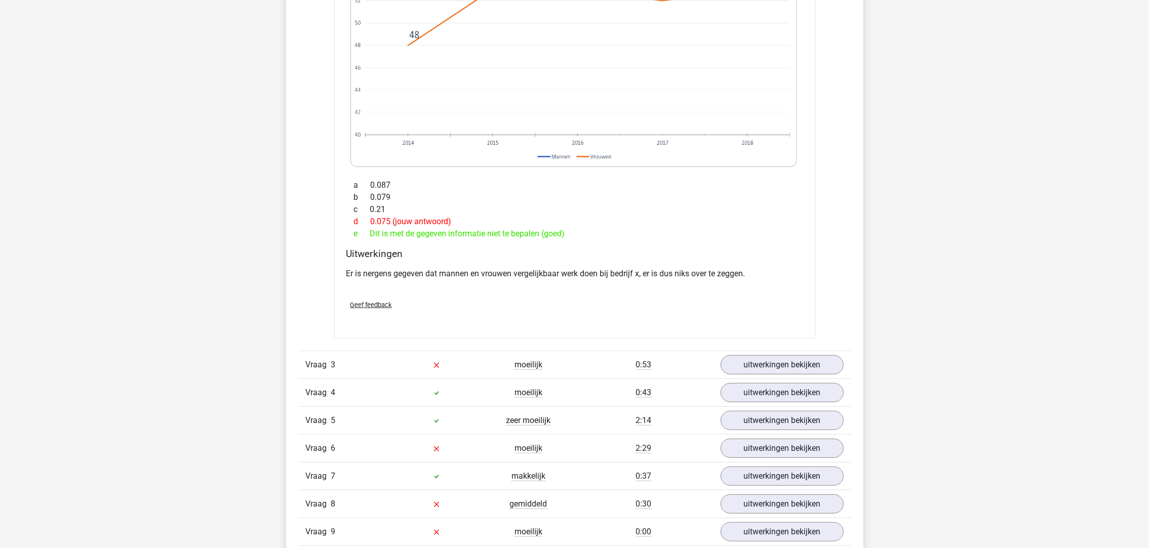
scroll to position [1291, 0]
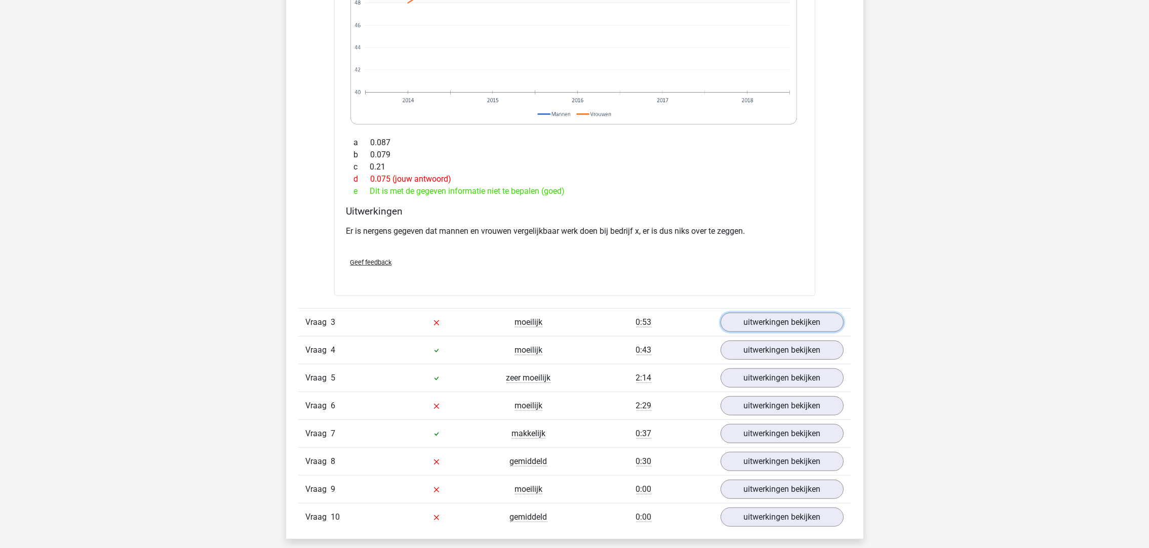
click at [761, 325] on link "uitwerkingen bekijken" at bounding box center [781, 322] width 123 height 19
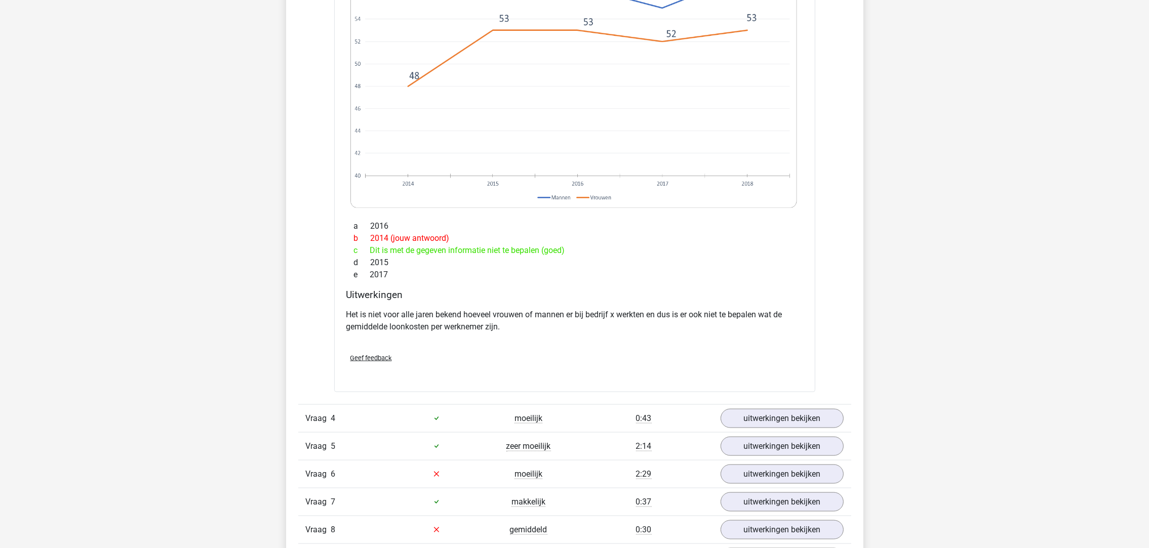
scroll to position [2126, 0]
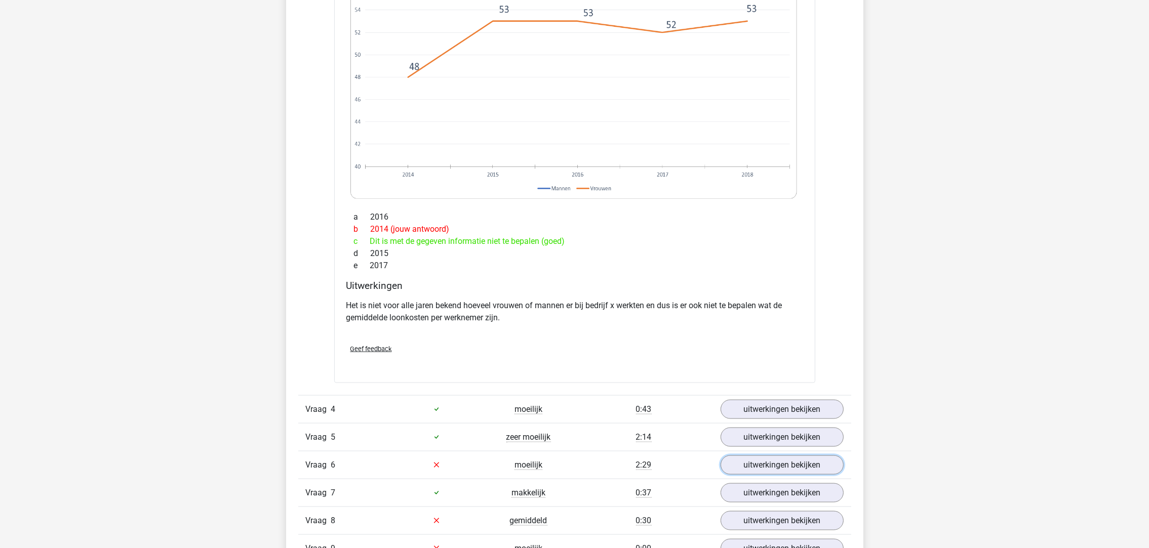
click at [770, 465] on link "uitwerkingen bekijken" at bounding box center [781, 465] width 123 height 19
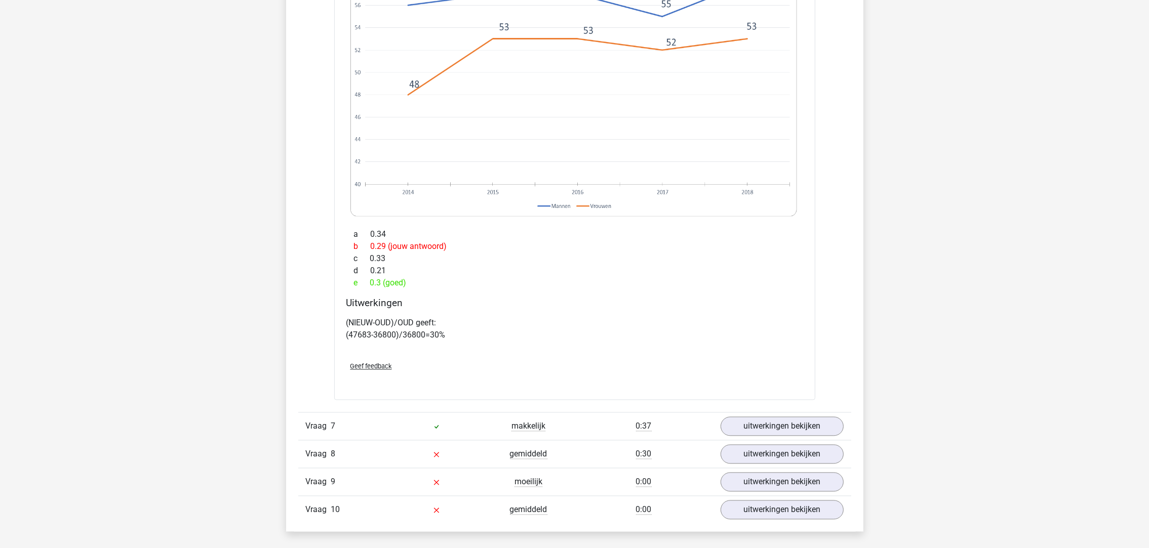
scroll to position [3113, 0]
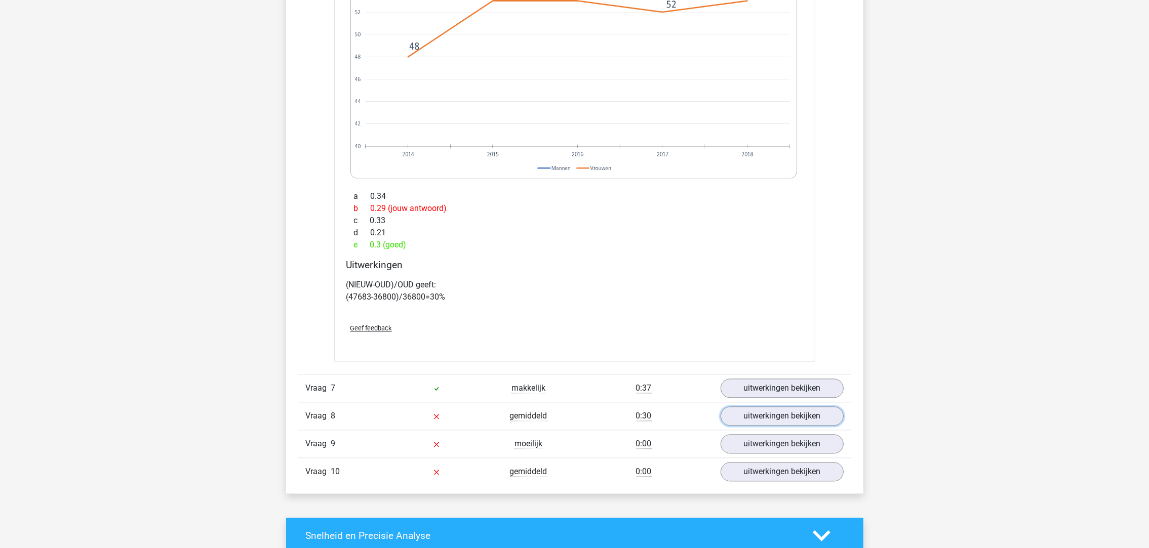
click at [770, 421] on link "uitwerkingen bekijken" at bounding box center [781, 416] width 123 height 19
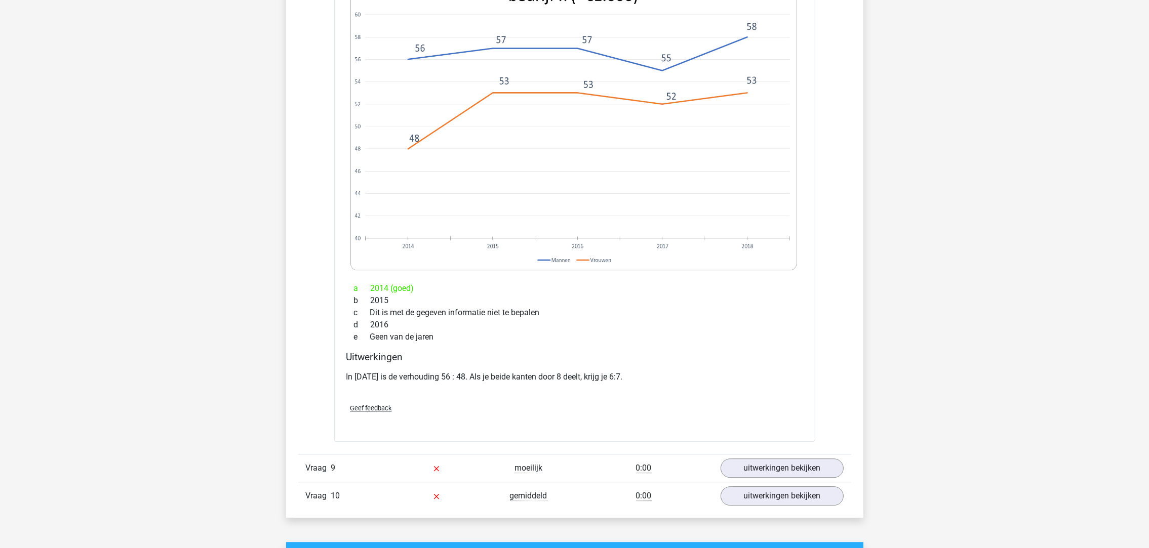
scroll to position [3948, 0]
click at [770, 467] on link "uitwerkingen bekijken" at bounding box center [781, 466] width 123 height 19
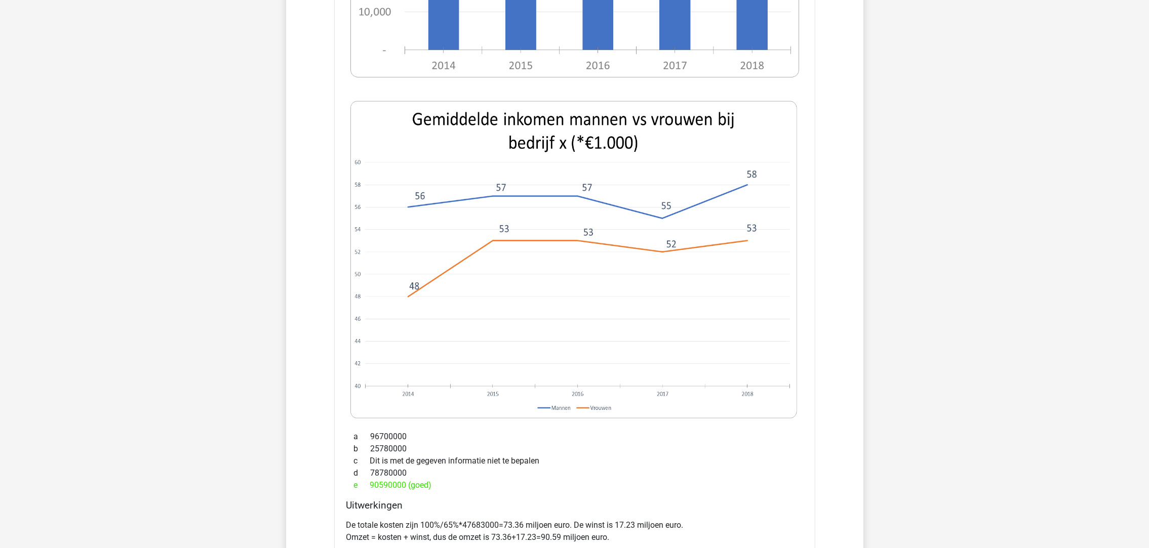
scroll to position [4860, 0]
